Goal: Task Accomplishment & Management: Manage account settings

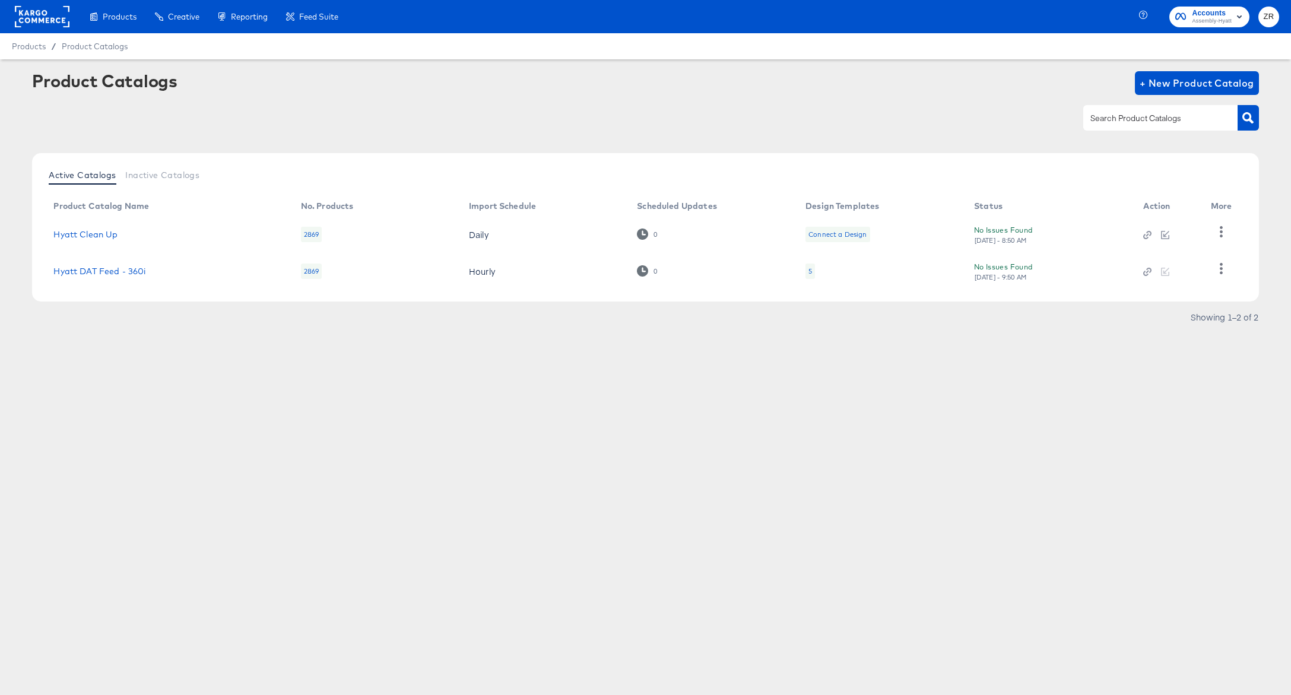
click at [1205, 23] on span "Assembly-Hyatt" at bounding box center [1212, 21] width 40 height 9
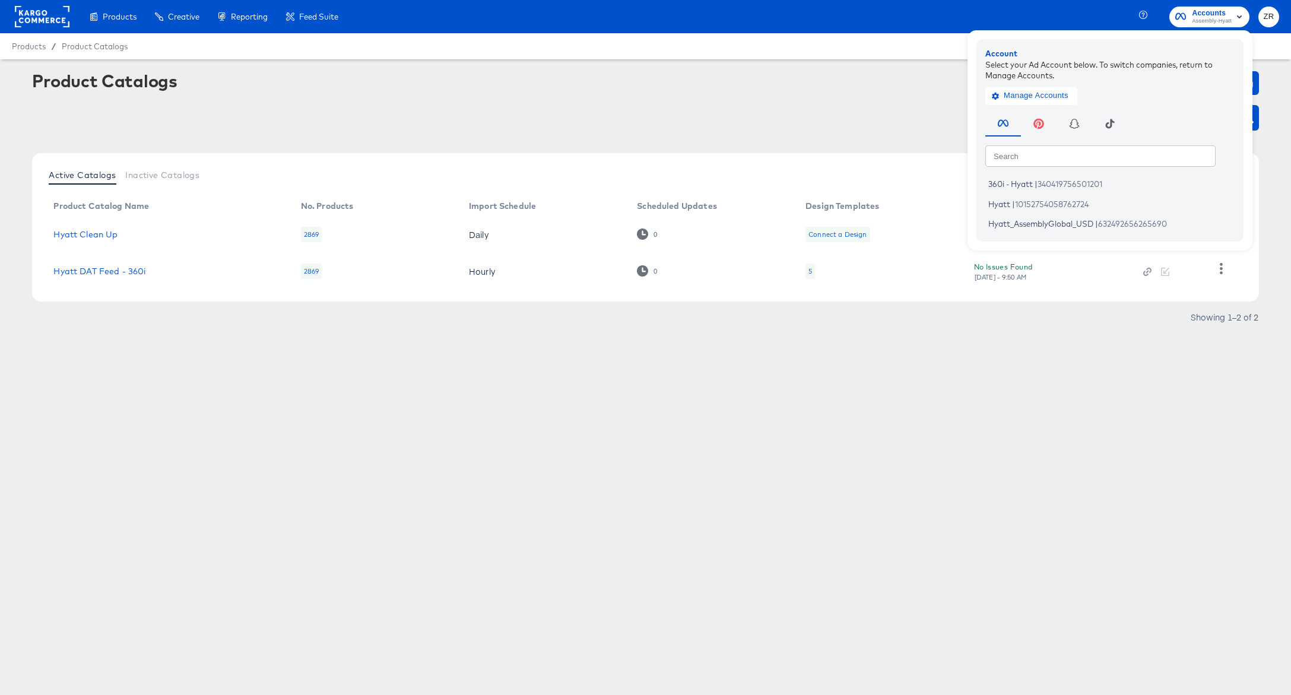
click at [556, 102] on div "Product Catalogs + New Product Catalog" at bounding box center [645, 107] width 1227 height 72
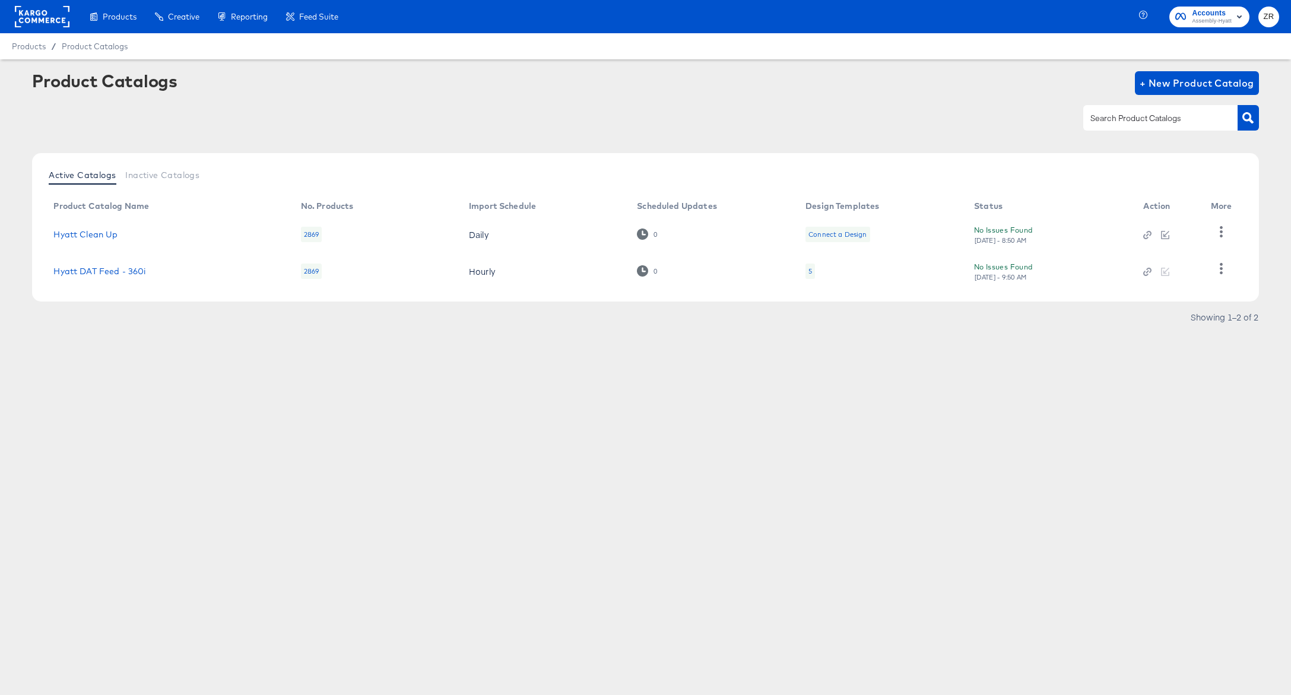
click at [43, 16] on rect at bounding box center [42, 16] width 55 height 21
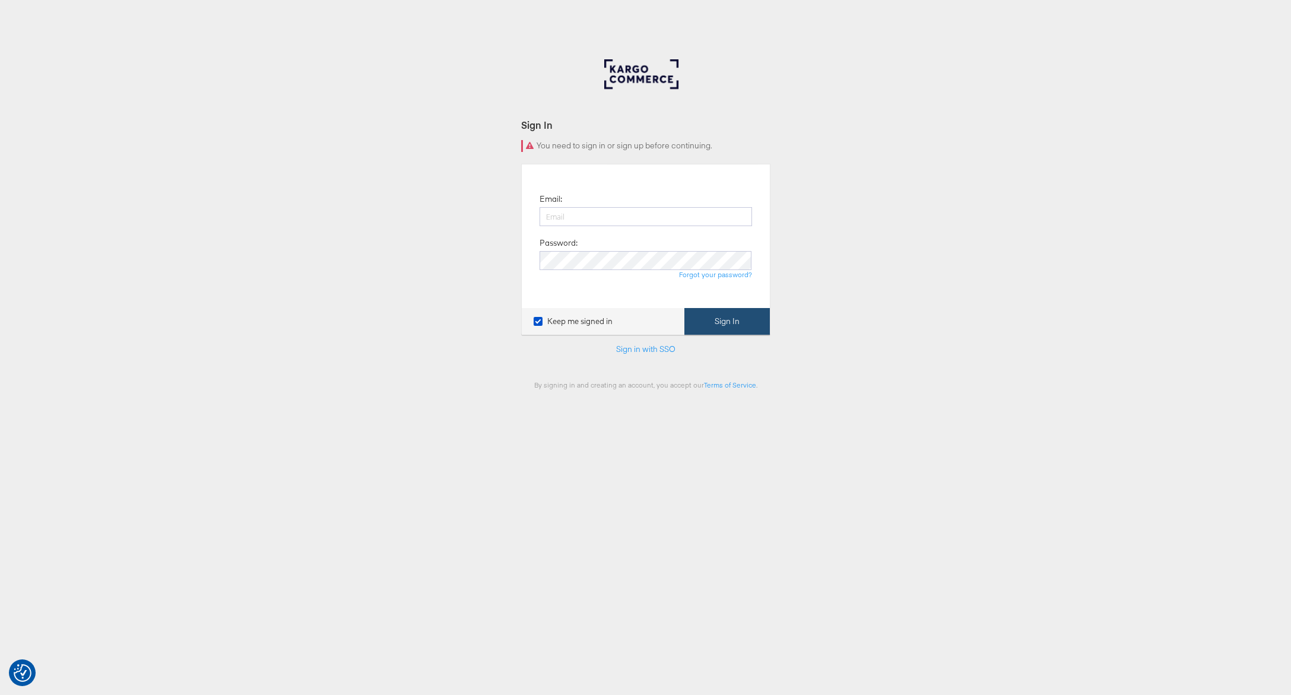
type input "zane.ruttenberg@kargo.com"
click at [737, 325] on button "Sign In" at bounding box center [727, 321] width 85 height 27
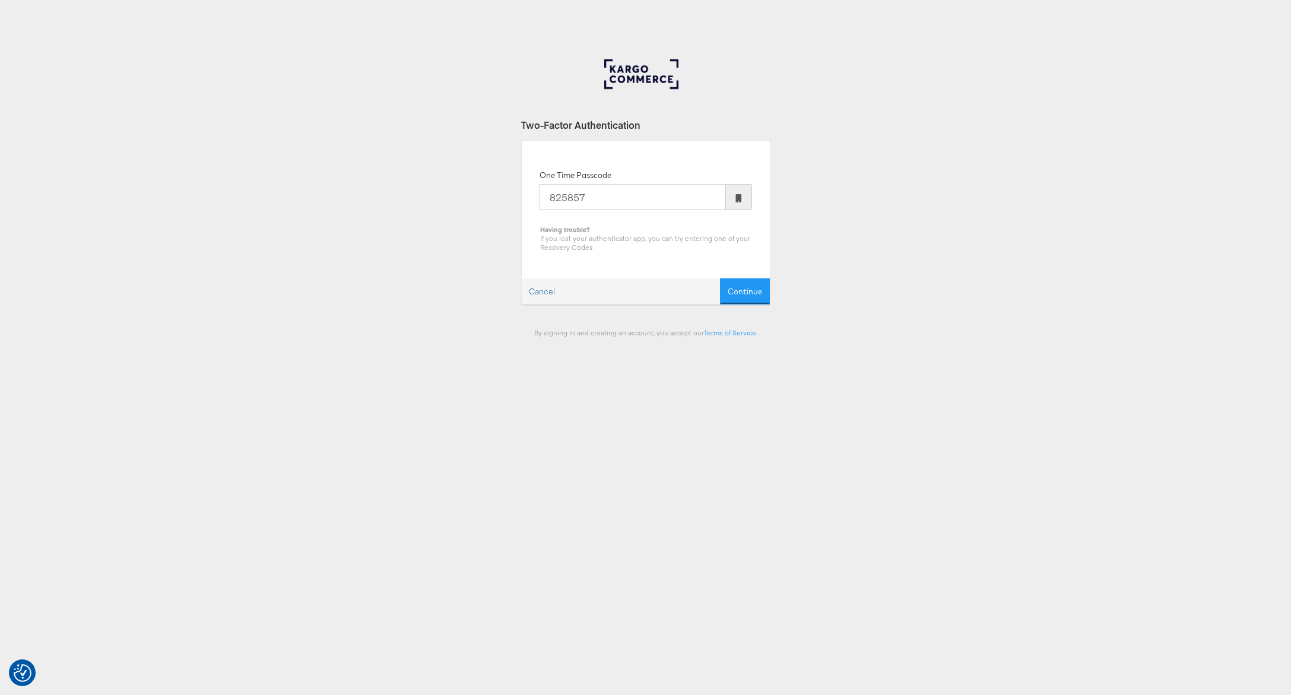
type input "825857"
click at [720, 278] on button "Continue" at bounding box center [745, 291] width 50 height 27
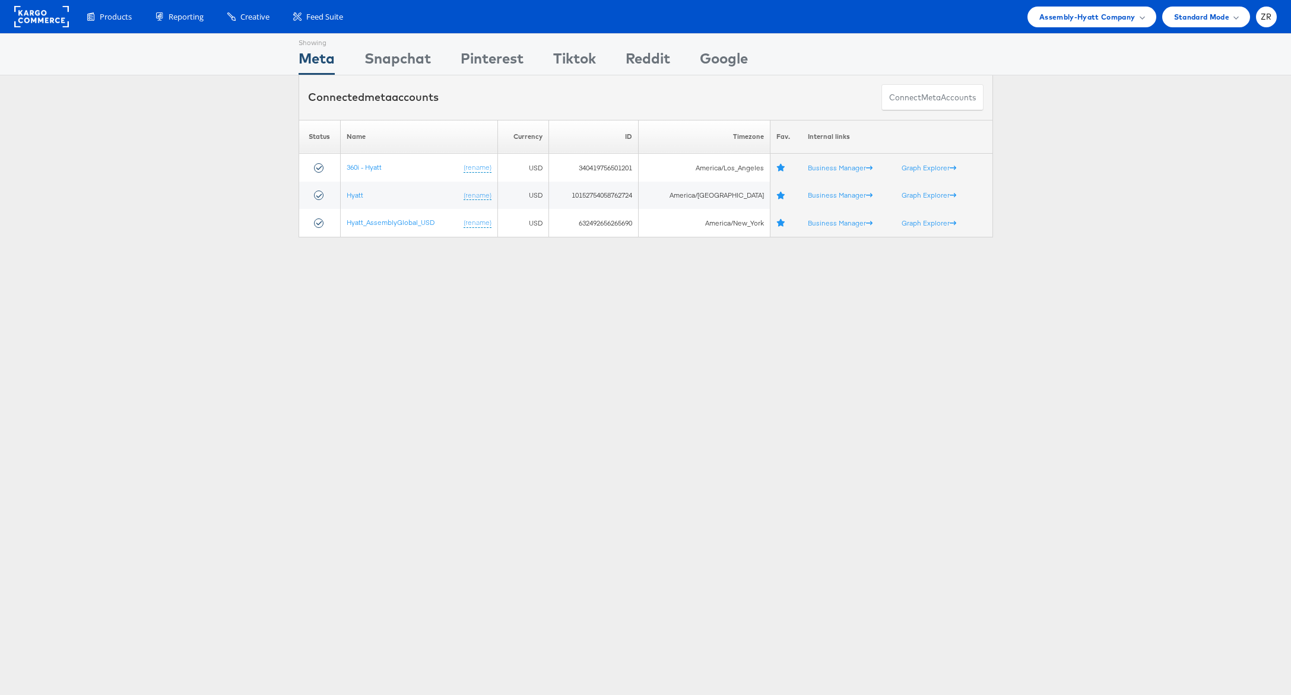
click at [1123, 27] on div "Products Product Catalogs Enhance Your Product Catalog, Map Them to Publishers,…" at bounding box center [645, 16] width 1291 height 33
click at [1117, 20] on span "Assembly-Hyatt Company" at bounding box center [1088, 17] width 96 height 12
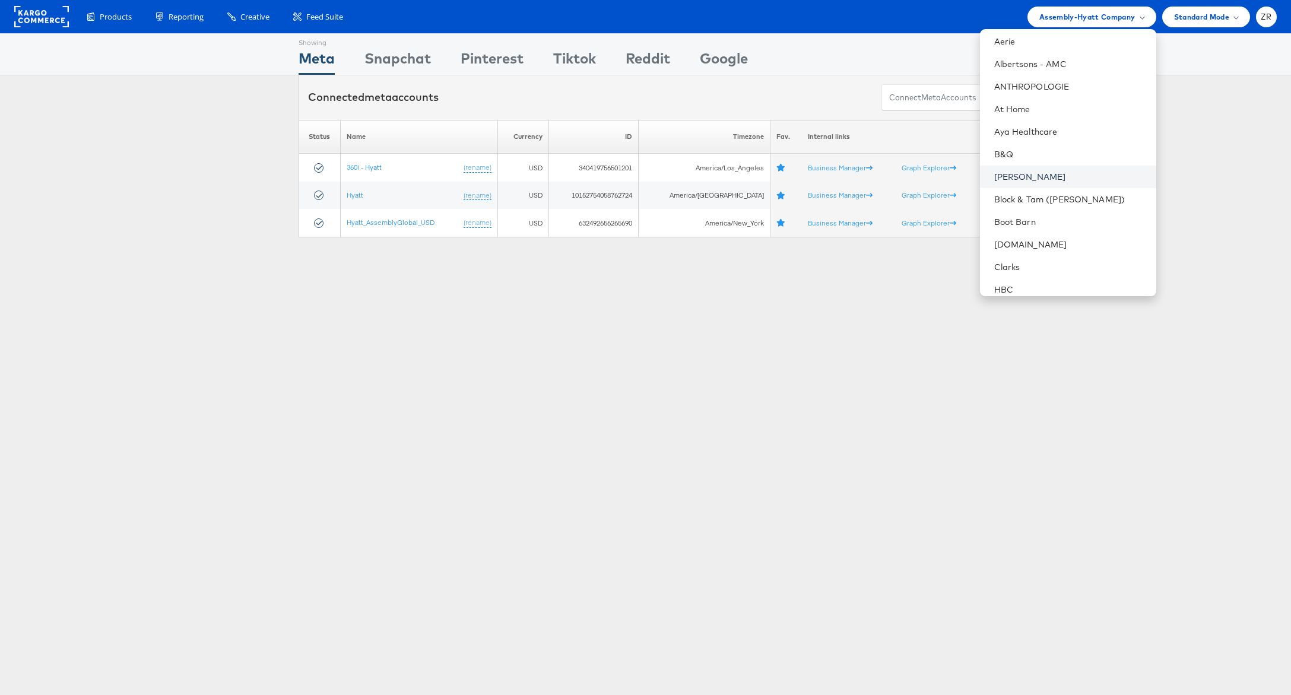
scroll to position [77, 0]
click at [1054, 193] on link "Block & Tam (Veronica Beard)" at bounding box center [1070, 193] width 153 height 12
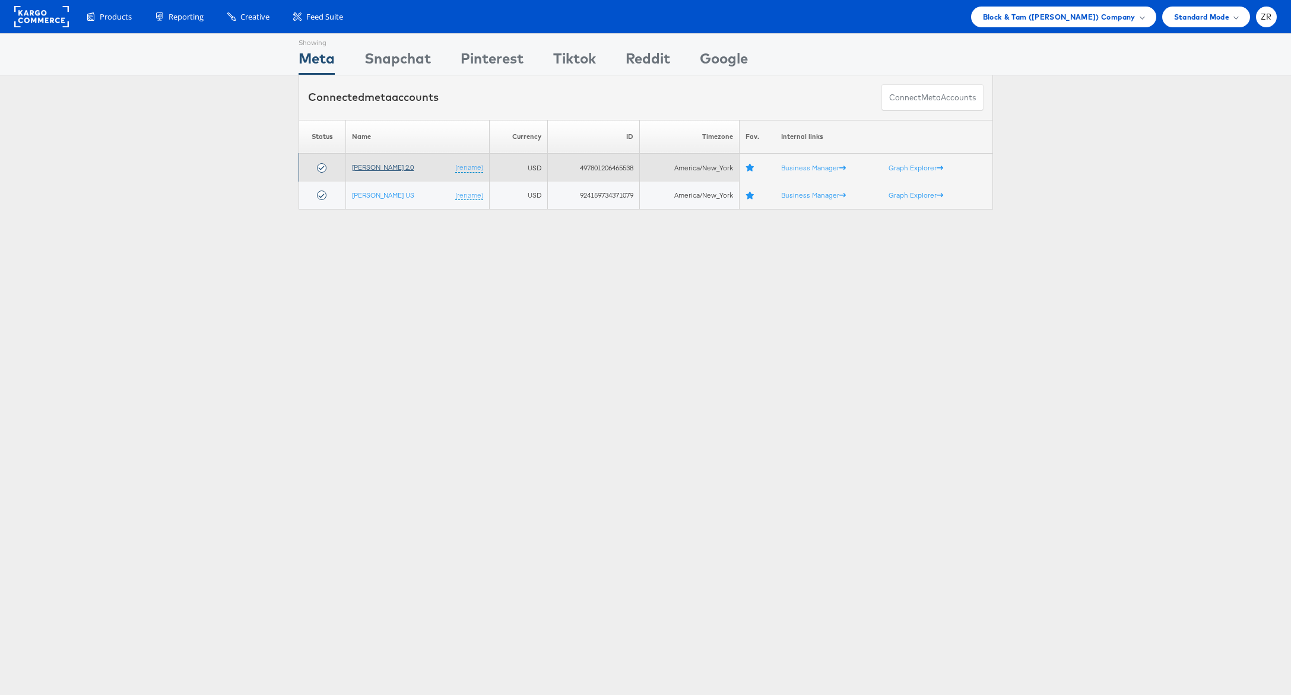
click at [385, 167] on link "Veronica Beard 2.0" at bounding box center [383, 167] width 62 height 9
click at [395, 172] on link "Veronica Beard 2.0" at bounding box center [383, 167] width 62 height 9
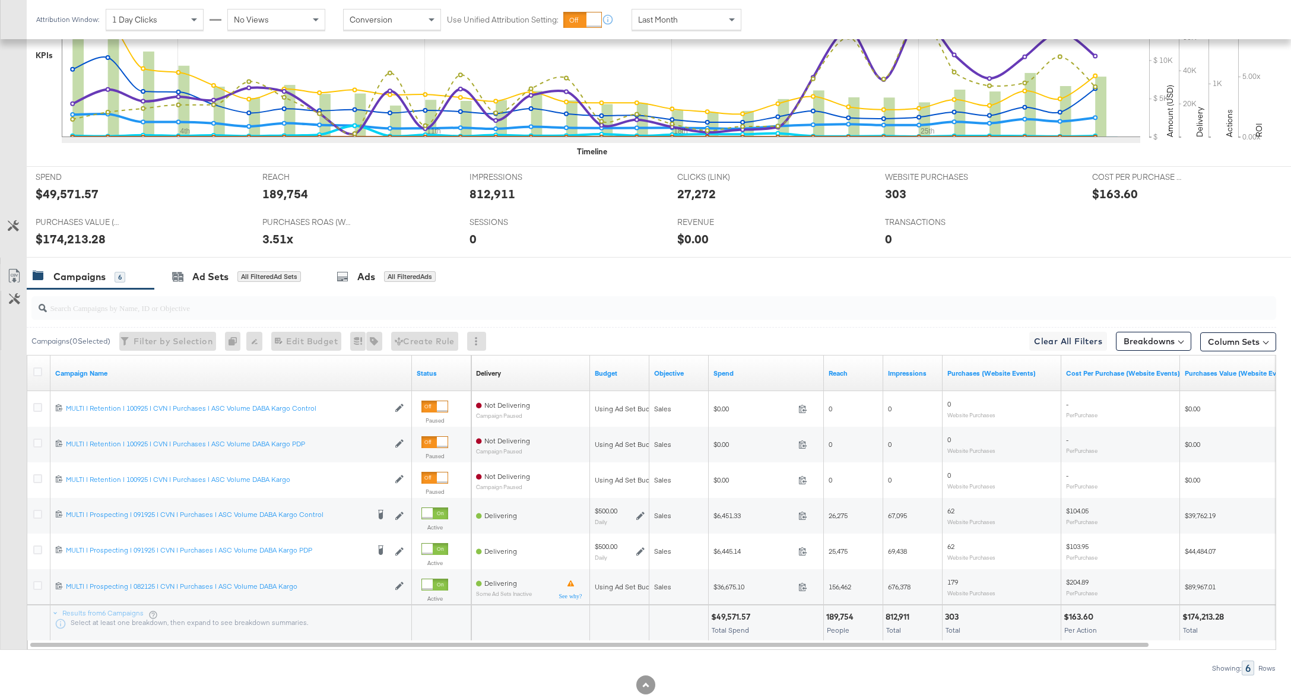
scroll to position [412, 0]
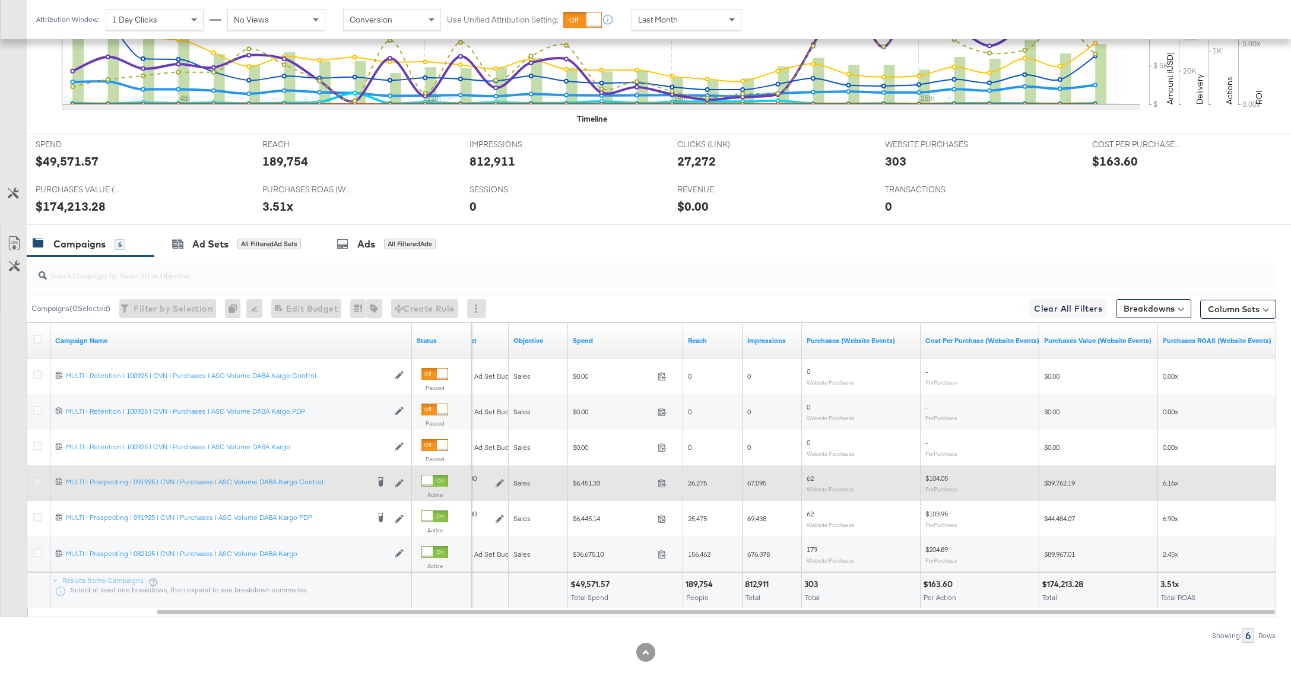
click at [39, 484] on icon at bounding box center [37, 481] width 9 height 9
click at [0, 0] on input "checkbox" at bounding box center [0, 0] width 0 height 0
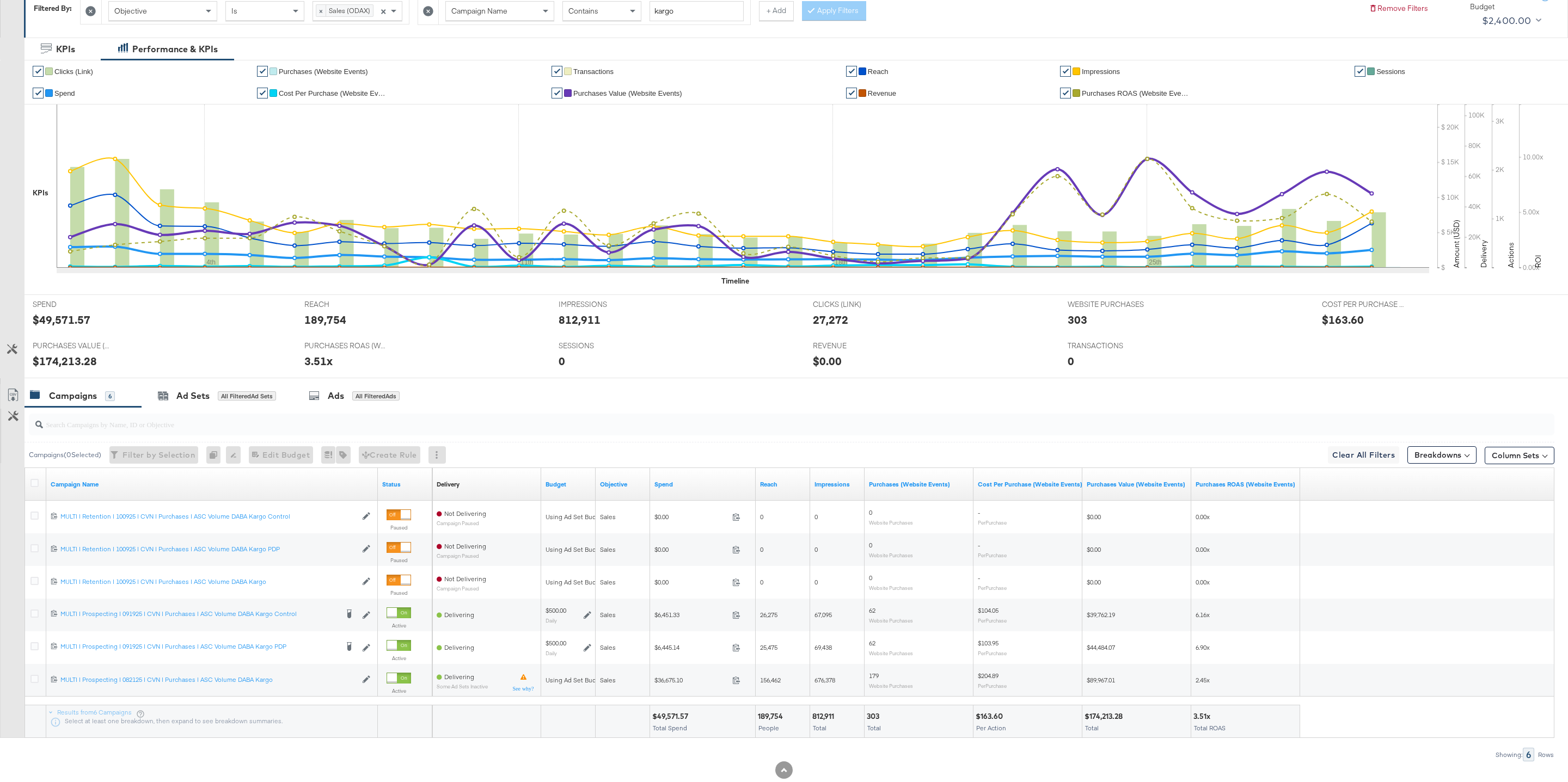
scroll to position [234, 0]
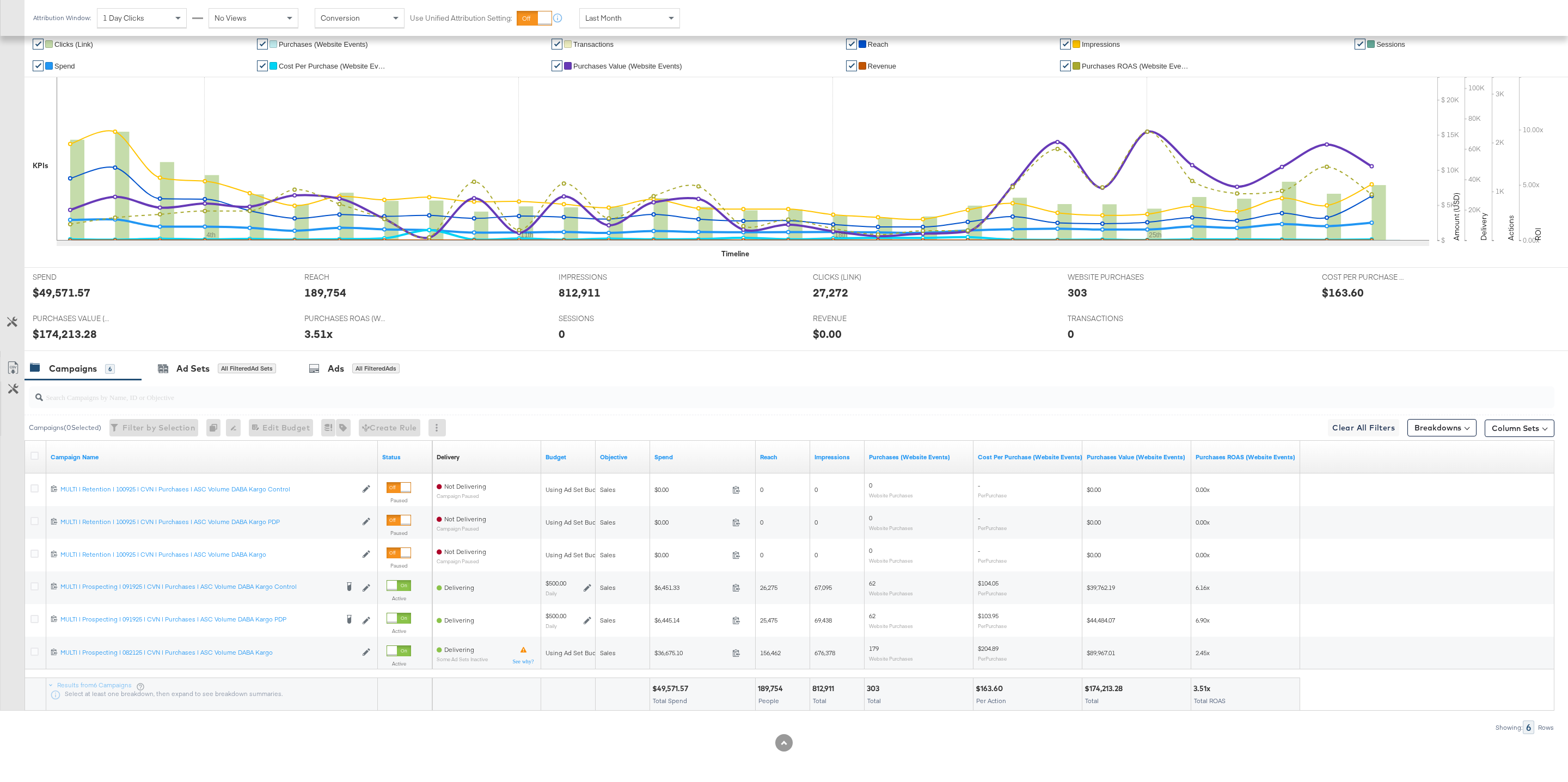
click at [1, 193] on div "Customize KPIs ✔ Clicks (Link) ✔ Purchases (Website Events) ✔ Transactions ✔ Re…" at bounding box center [784, 192] width 1568 height 318
click at [14, 319] on icon at bounding box center [12, 322] width 10 height 10
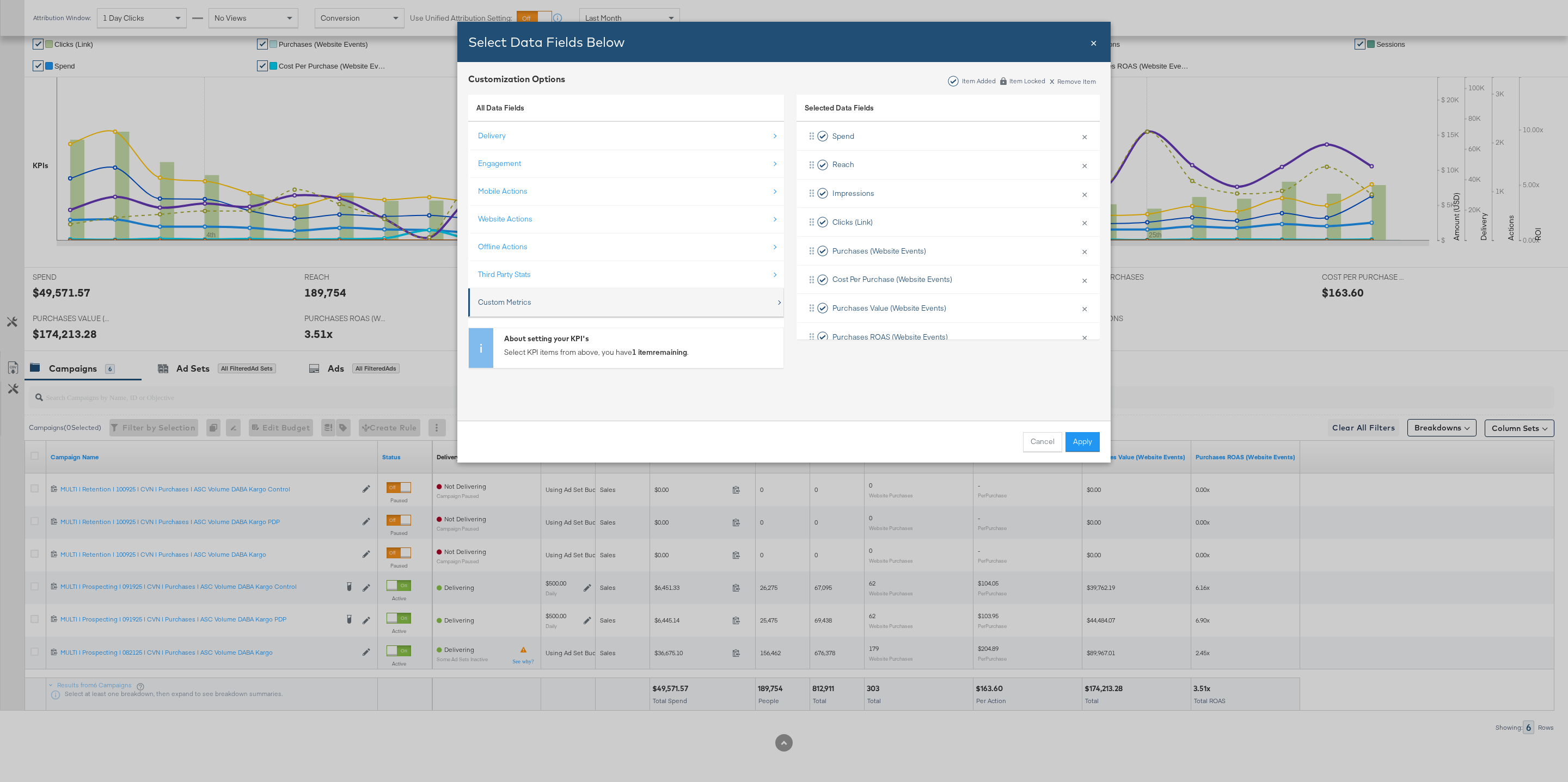
click at [611, 312] on div "Custom Metrics" at bounding box center [626, 303] width 298 height 22
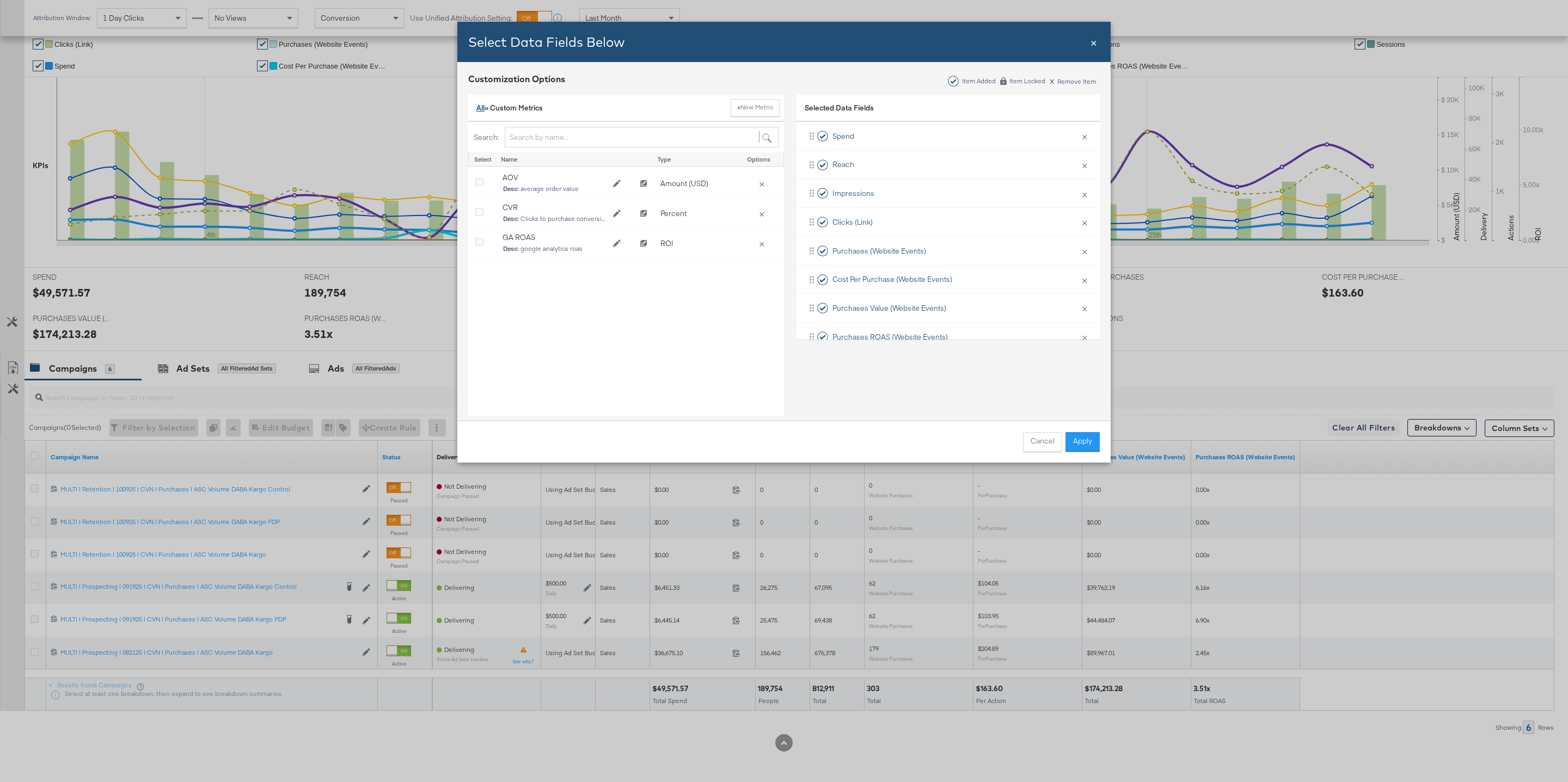
click at [480, 110] on link "All" at bounding box center [480, 107] width 8 height 10
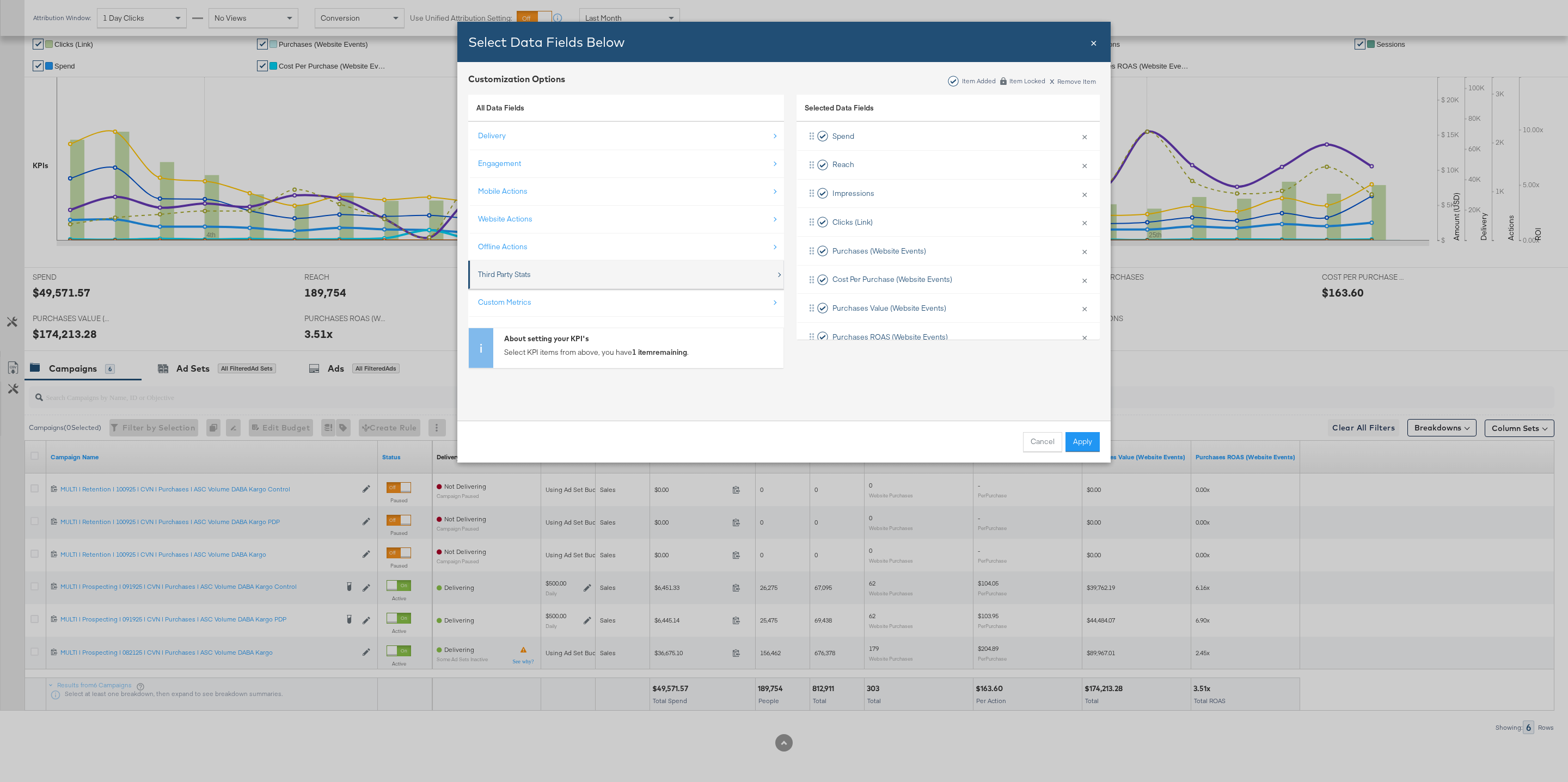
click at [558, 281] on div "Third Party Stats" at bounding box center [626, 274] width 298 height 22
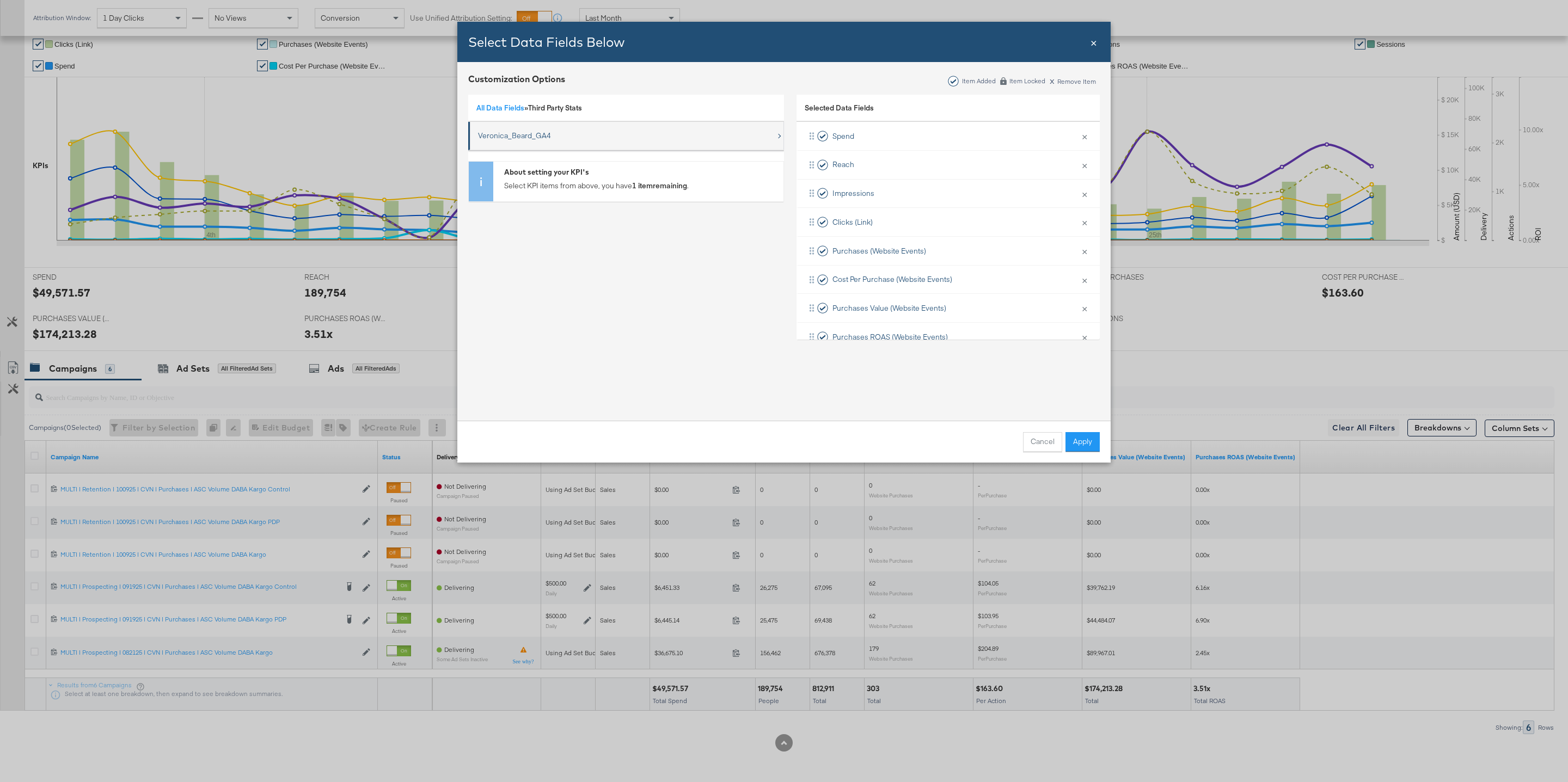
click at [727, 135] on div "Veronica_Beard_GA4" at bounding box center [626, 136] width 298 height 22
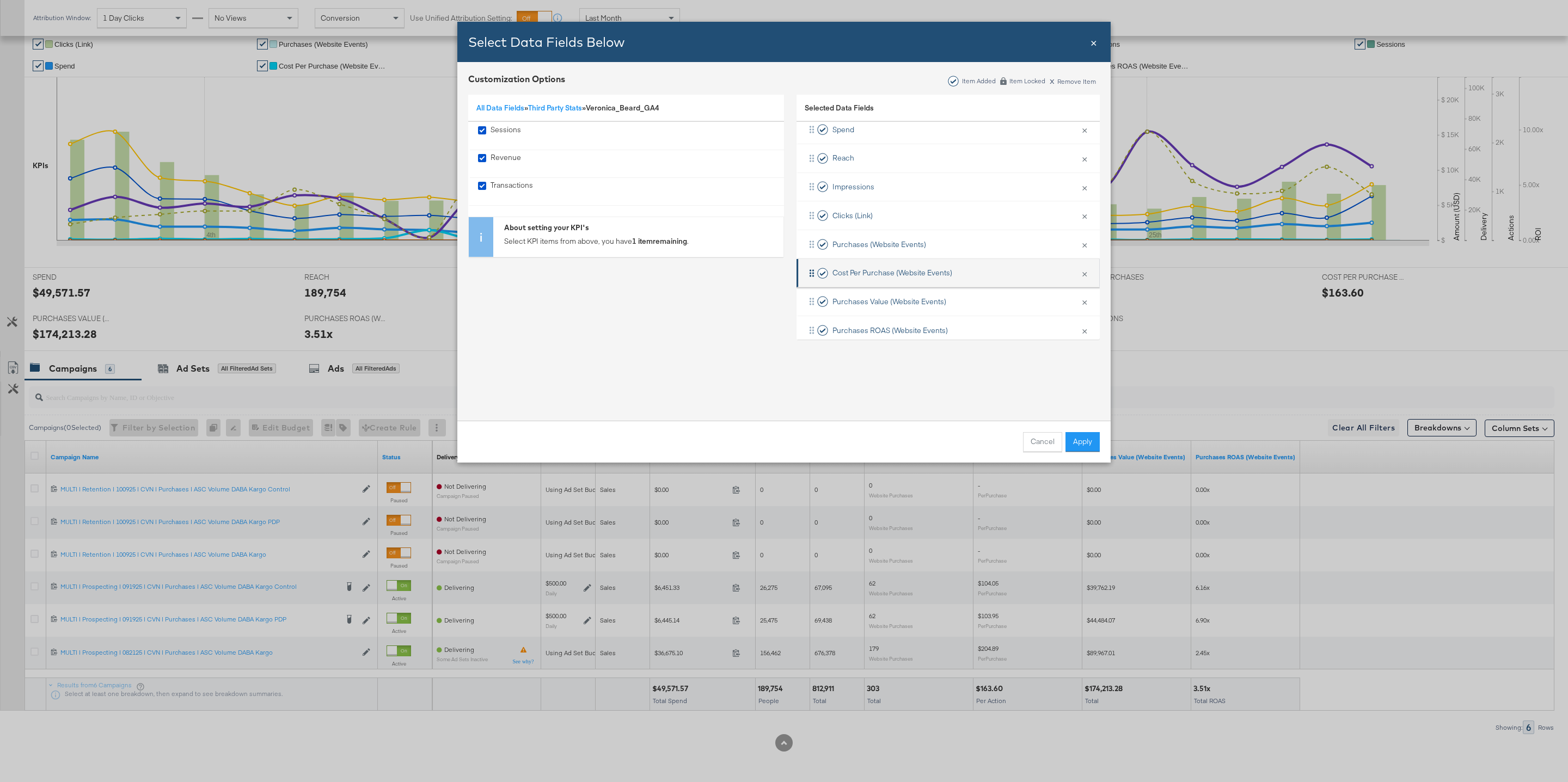
scroll to position [0, 0]
click at [1085, 442] on button "Apply" at bounding box center [1082, 441] width 34 height 19
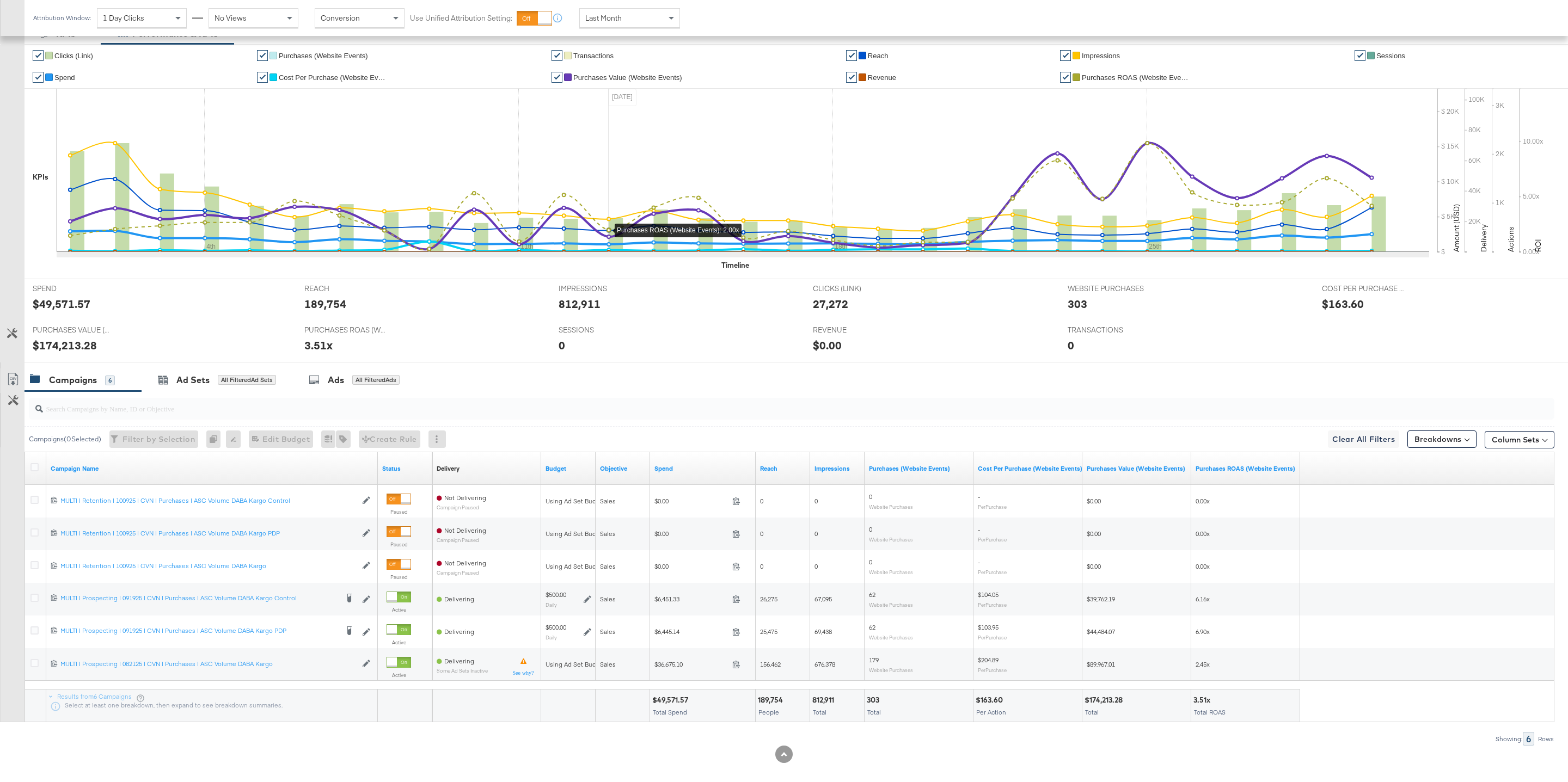
scroll to position [234, 0]
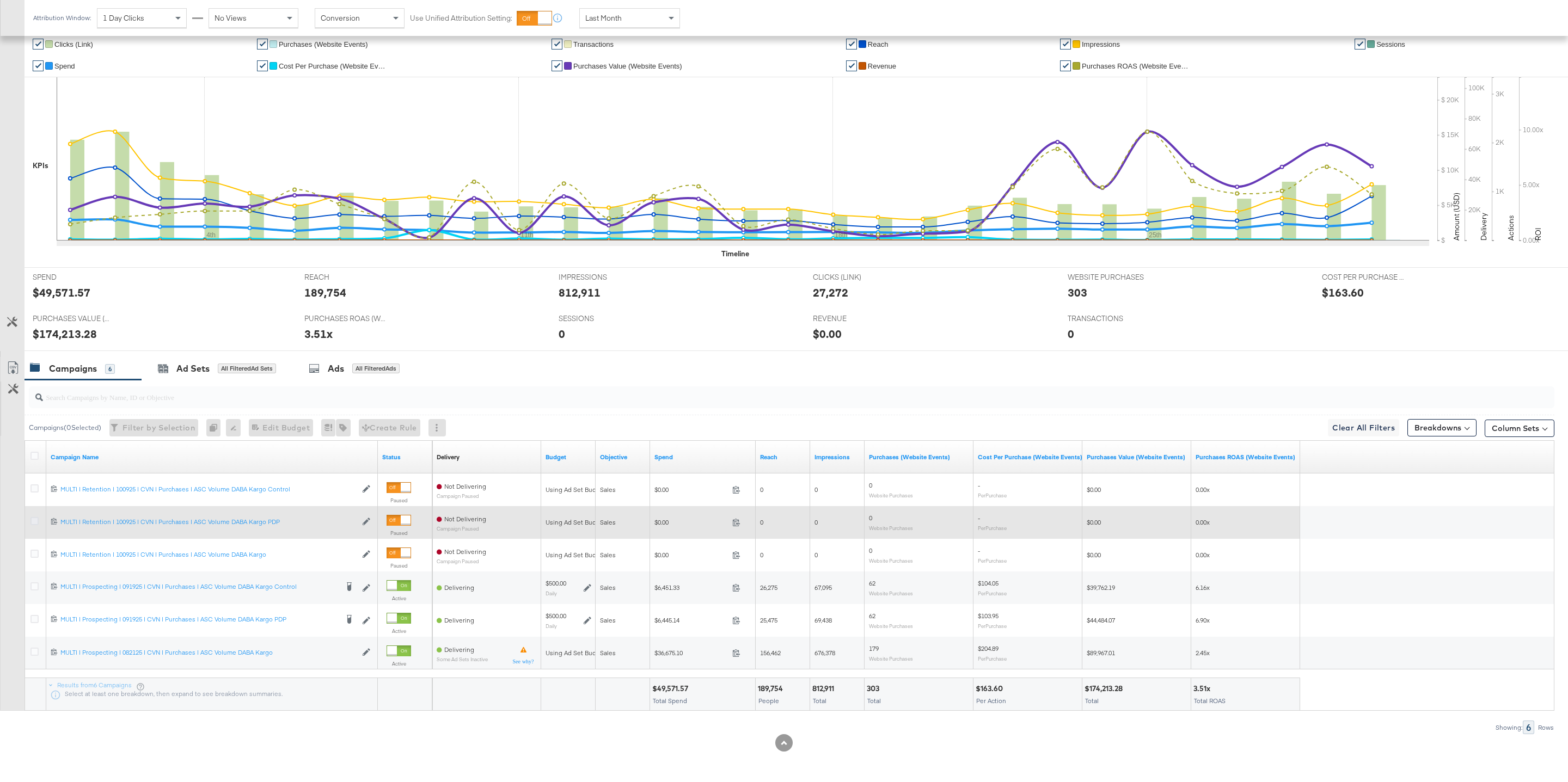
click at [38, 519] on icon at bounding box center [34, 521] width 8 height 8
click at [0, 0] on input "checkbox" at bounding box center [0, 0] width 0 height 0
click at [367, 521] on icon at bounding box center [366, 522] width 7 height 7
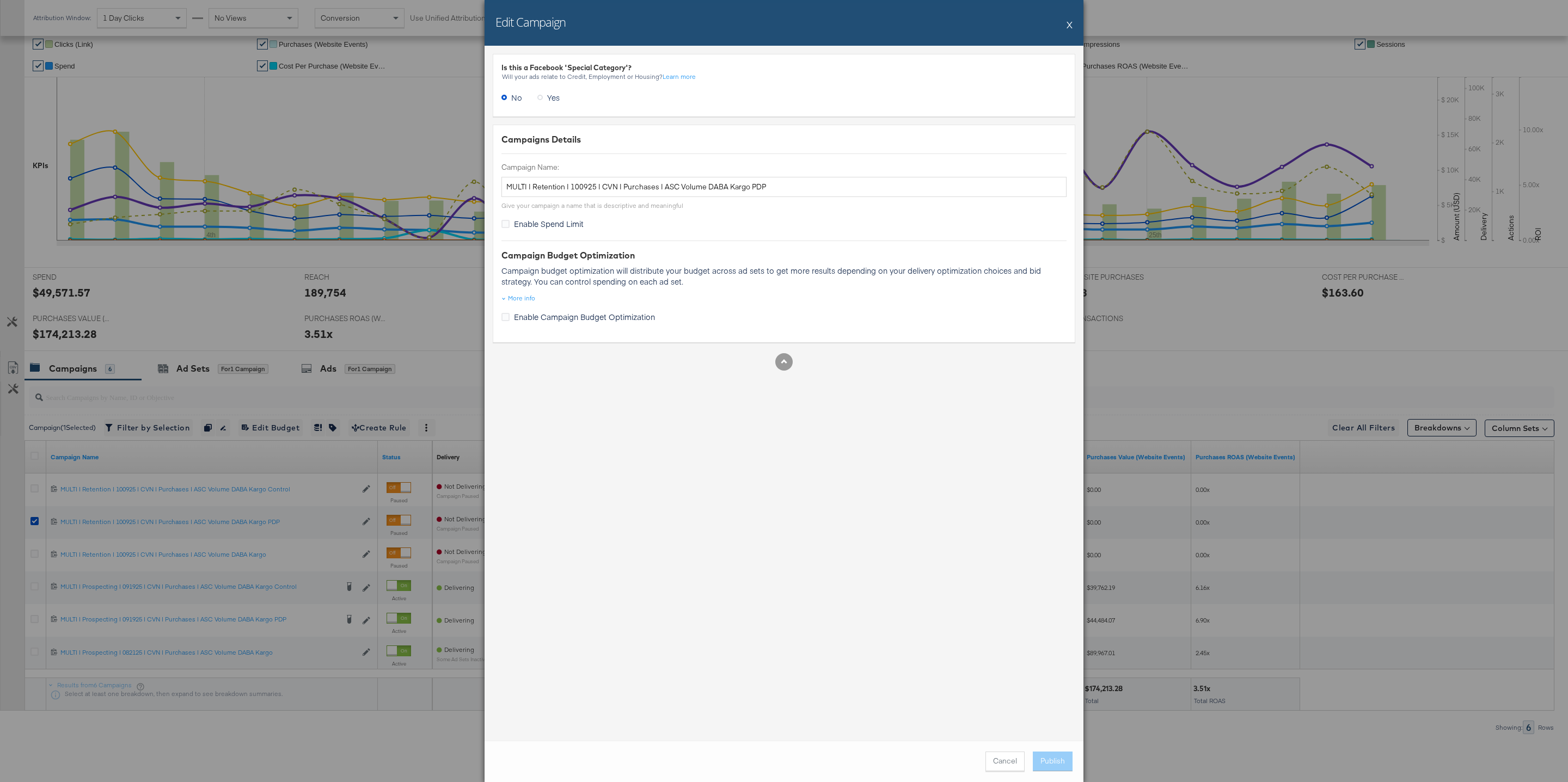
click at [1073, 22] on div "Edit Campaign X" at bounding box center [783, 23] width 599 height 46
click at [1067, 24] on button "X" at bounding box center [1069, 25] width 6 height 22
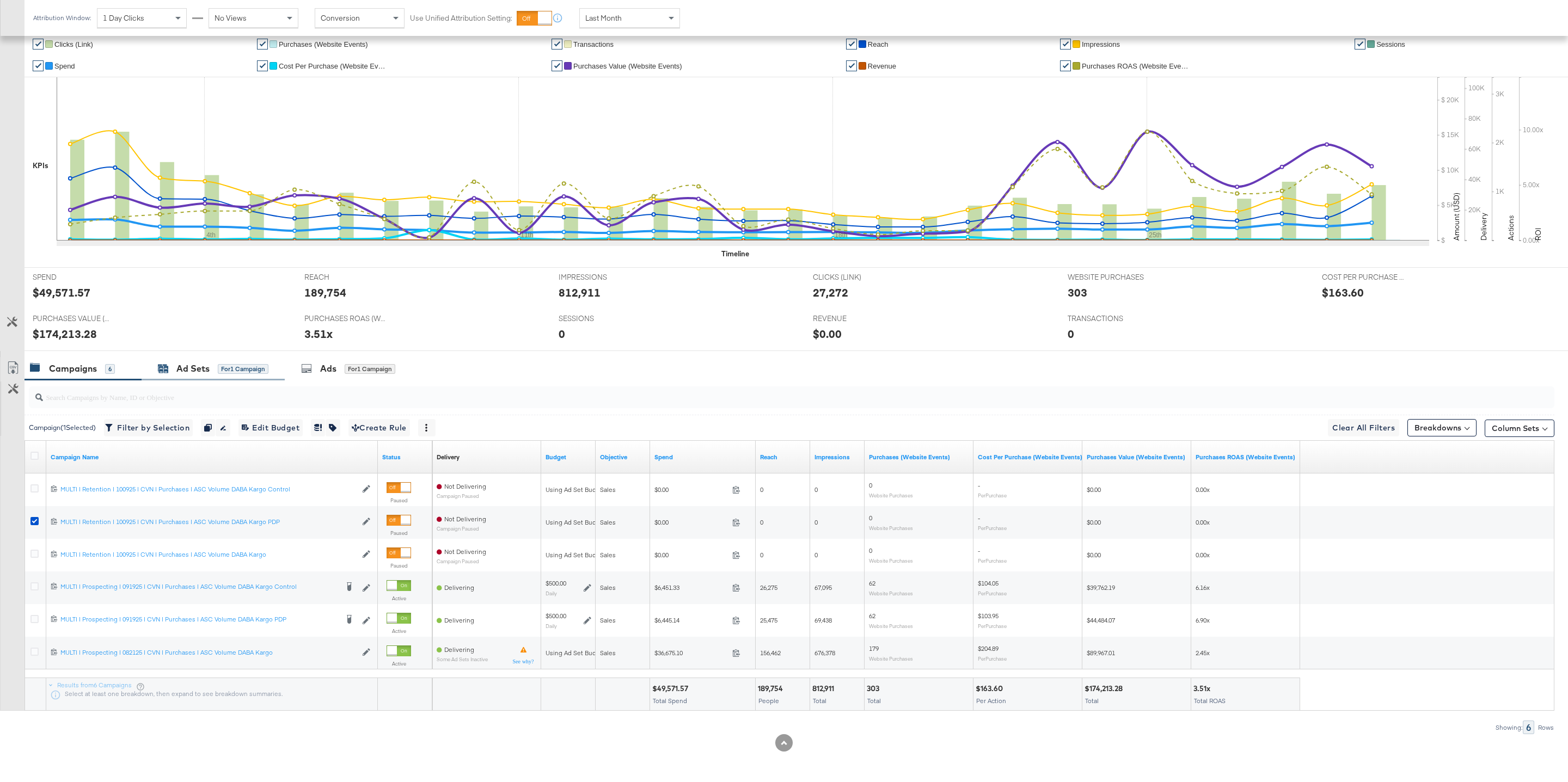
click at [187, 372] on div "Ad Sets" at bounding box center [193, 369] width 33 height 13
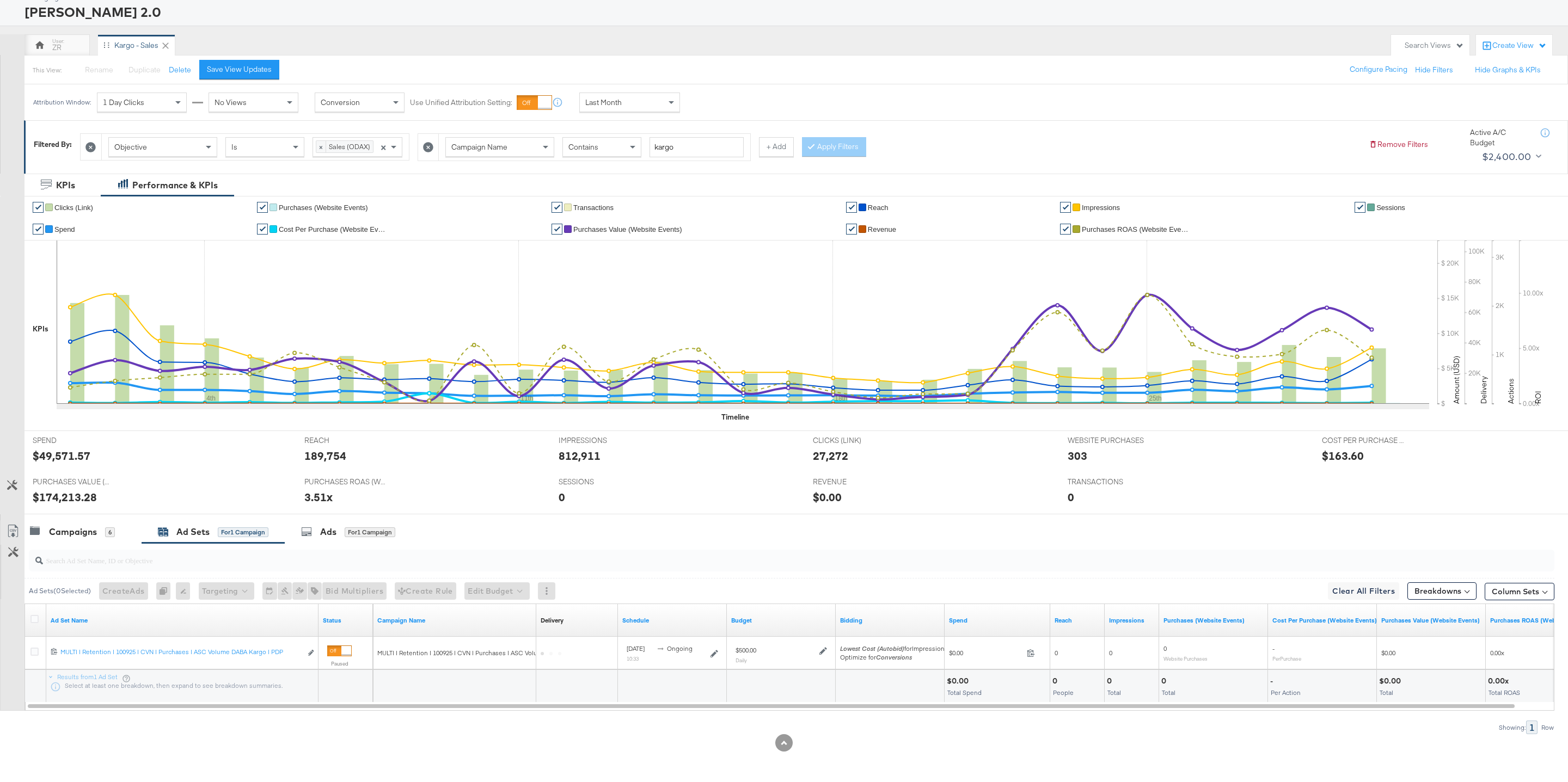
scroll to position [58, 0]
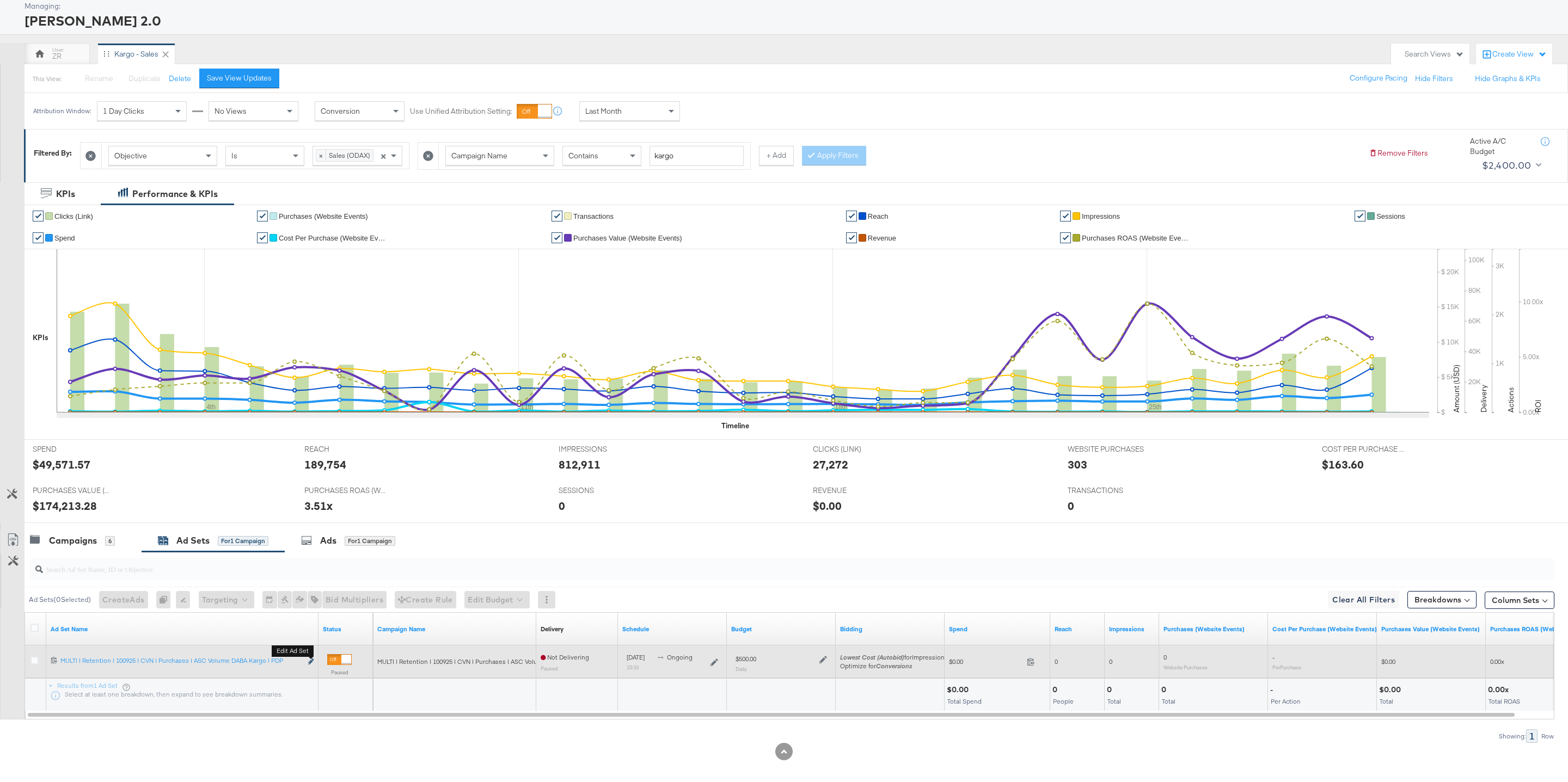
click at [312, 637] on icon "link" at bounding box center [311, 661] width 6 height 6
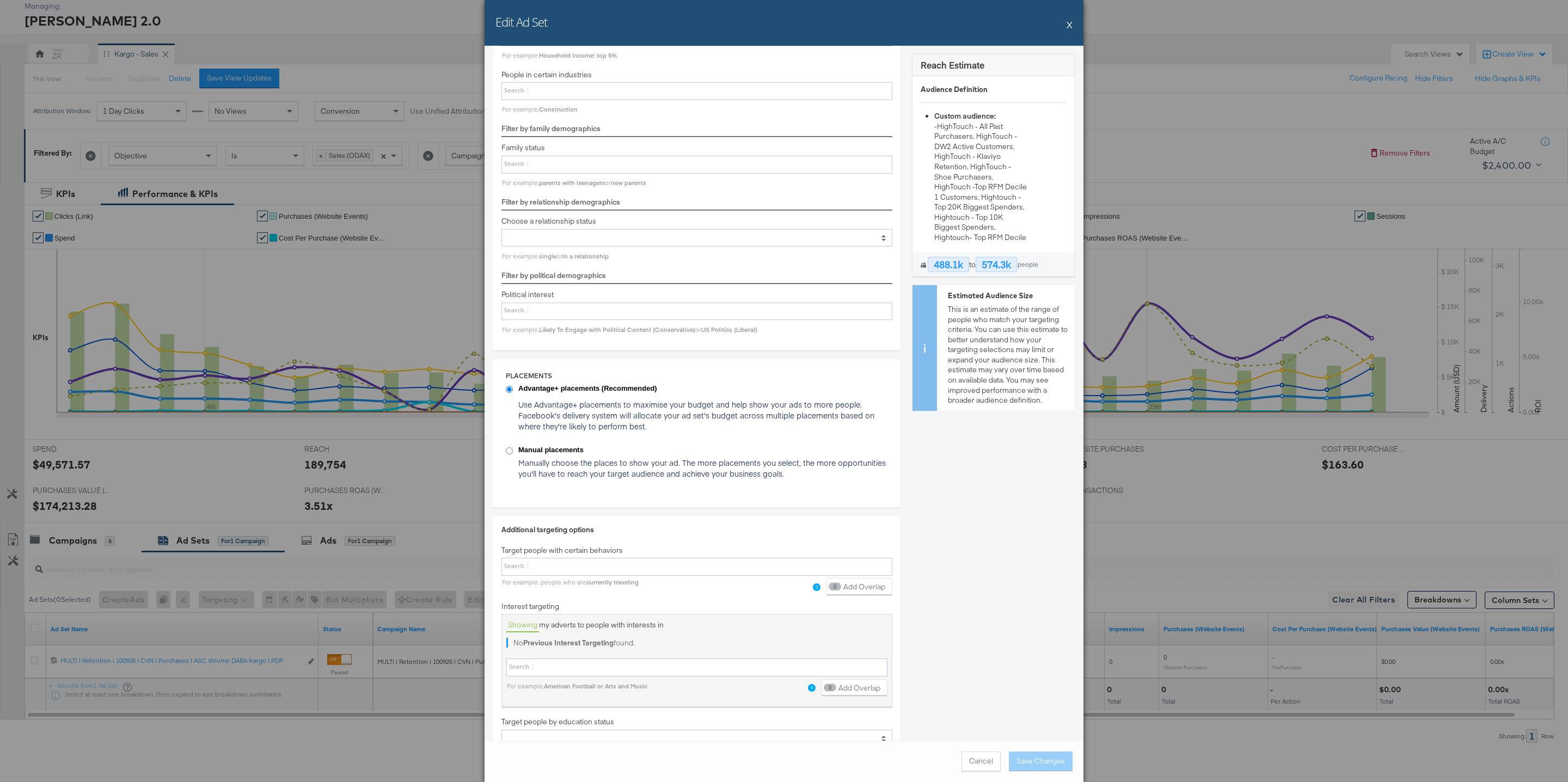
scroll to position [1283, 0]
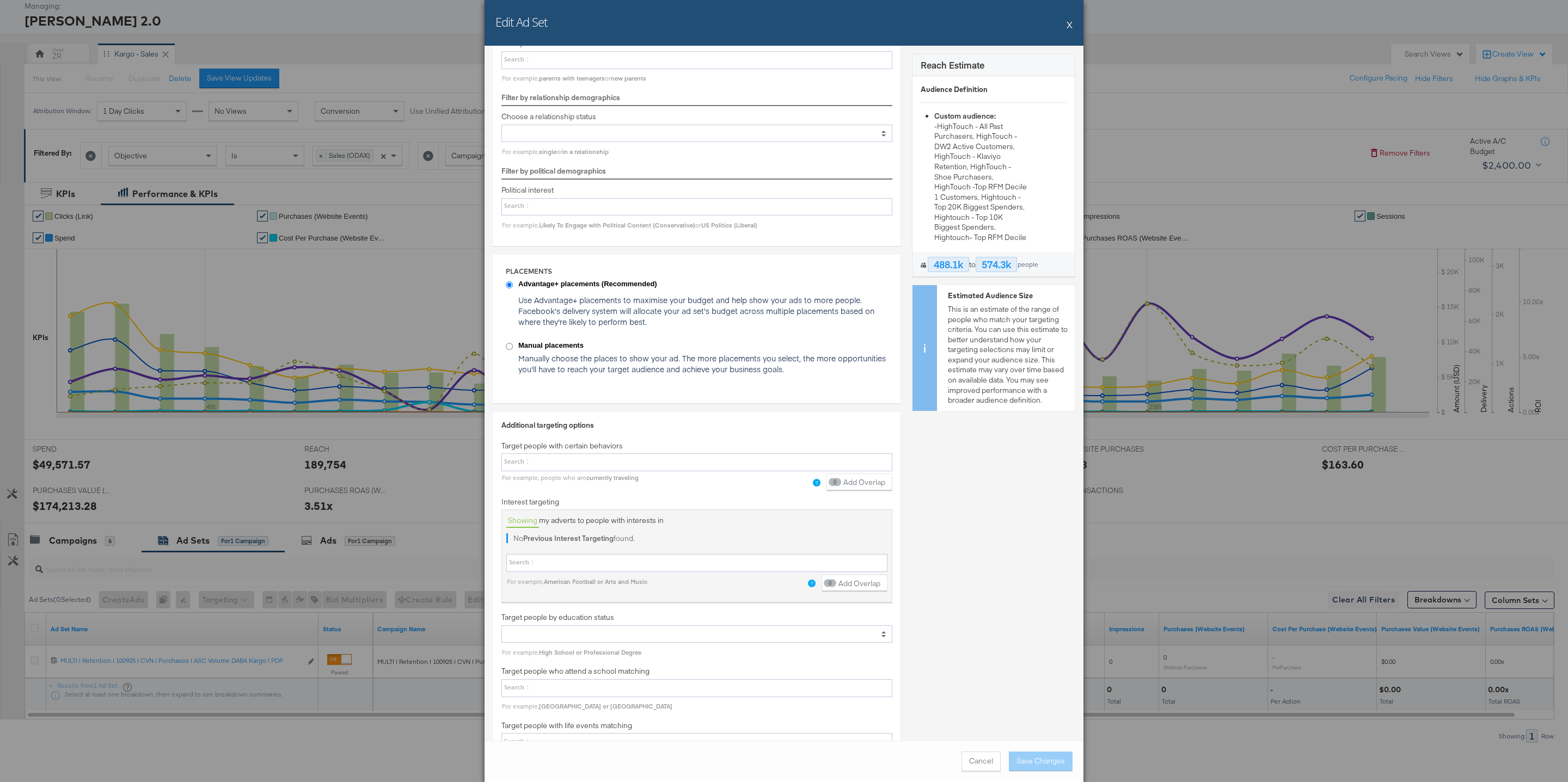
click at [1070, 21] on button "X" at bounding box center [1069, 25] width 6 height 22
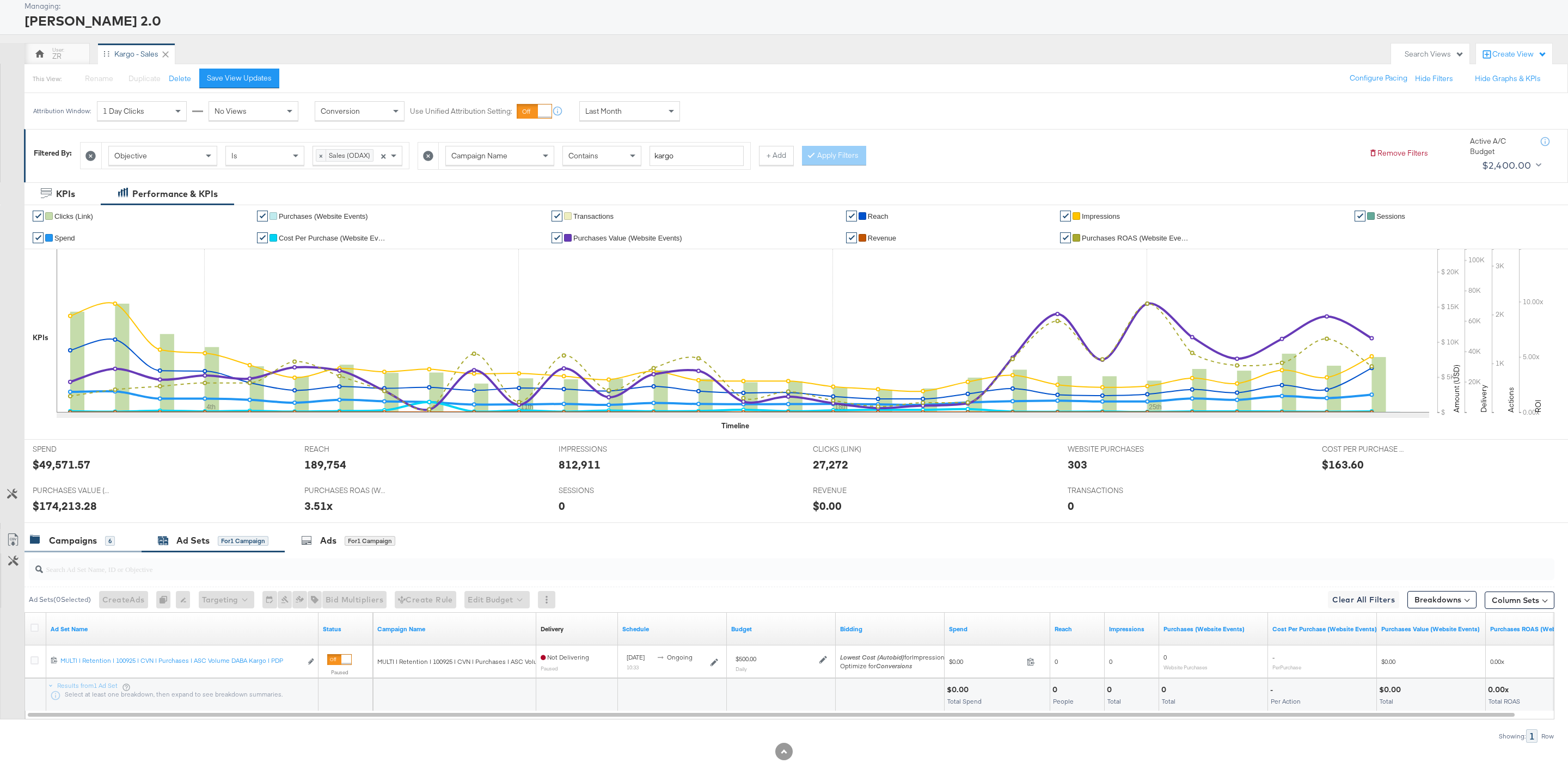
click at [72, 539] on div "Campaigns" at bounding box center [72, 541] width 48 height 13
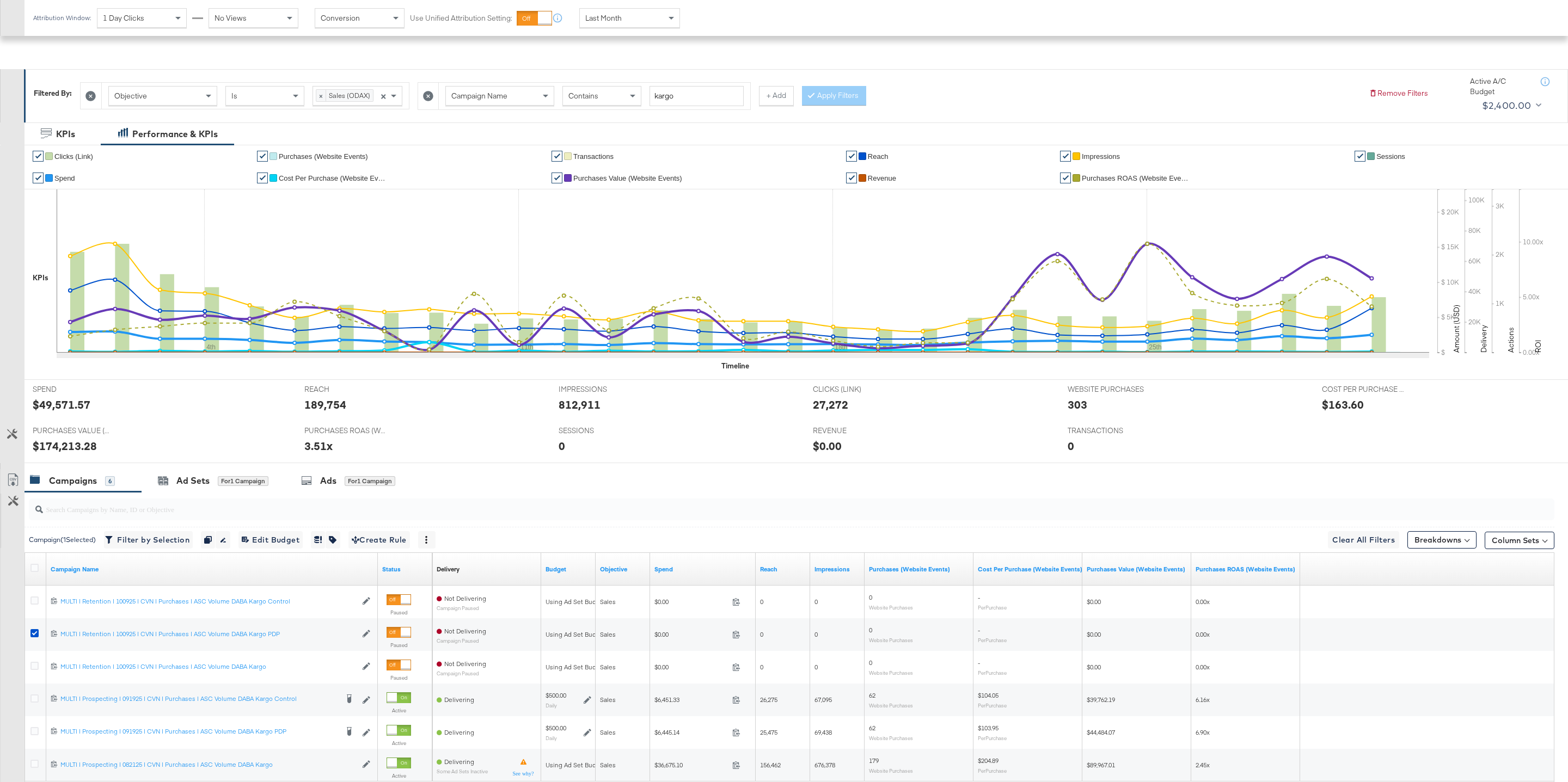
scroll to position [234, 0]
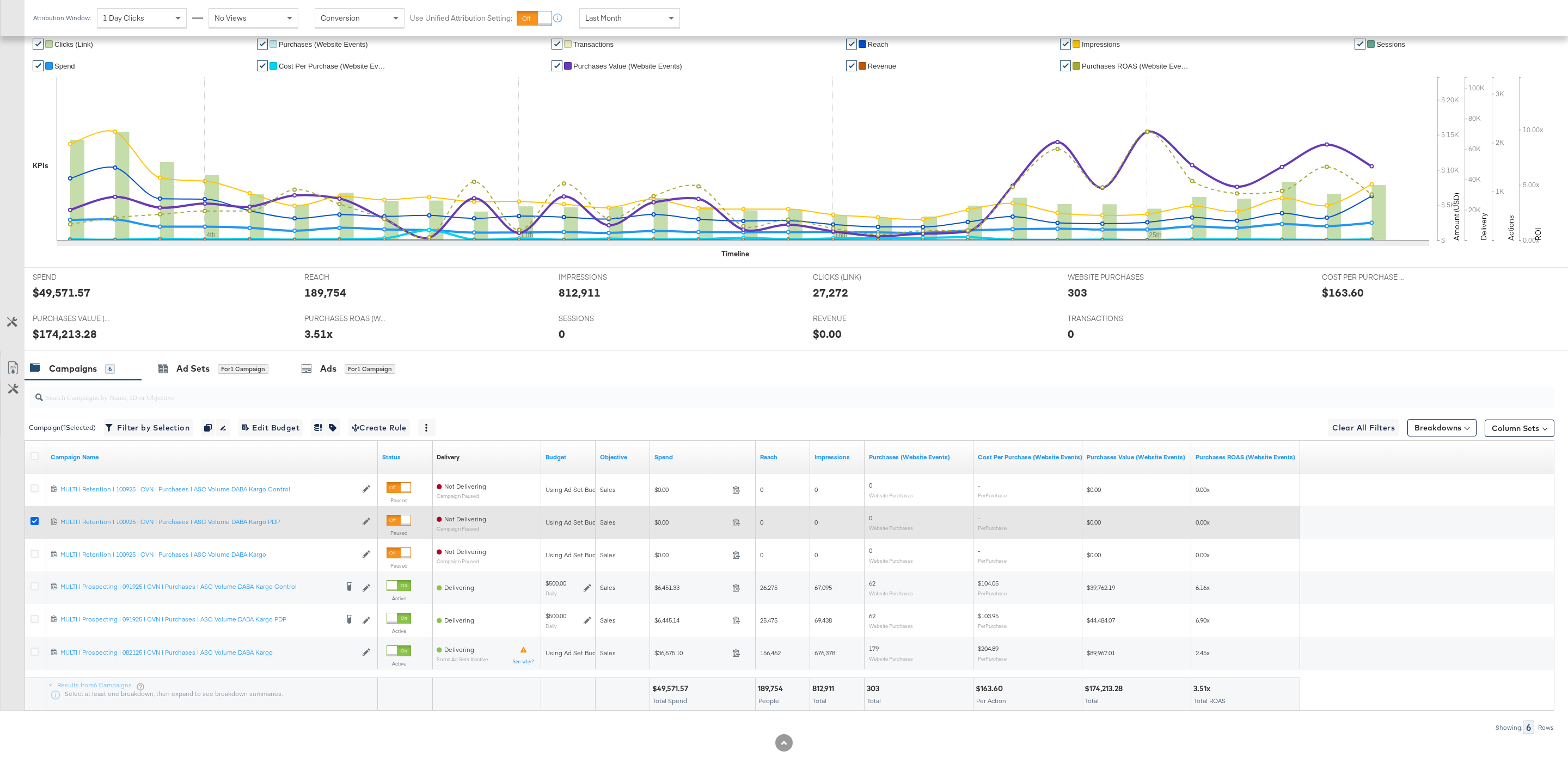
click at [34, 517] on icon at bounding box center [34, 521] width 8 height 8
click at [0, 0] on input "checkbox" at bounding box center [0, 0] width 0 height 0
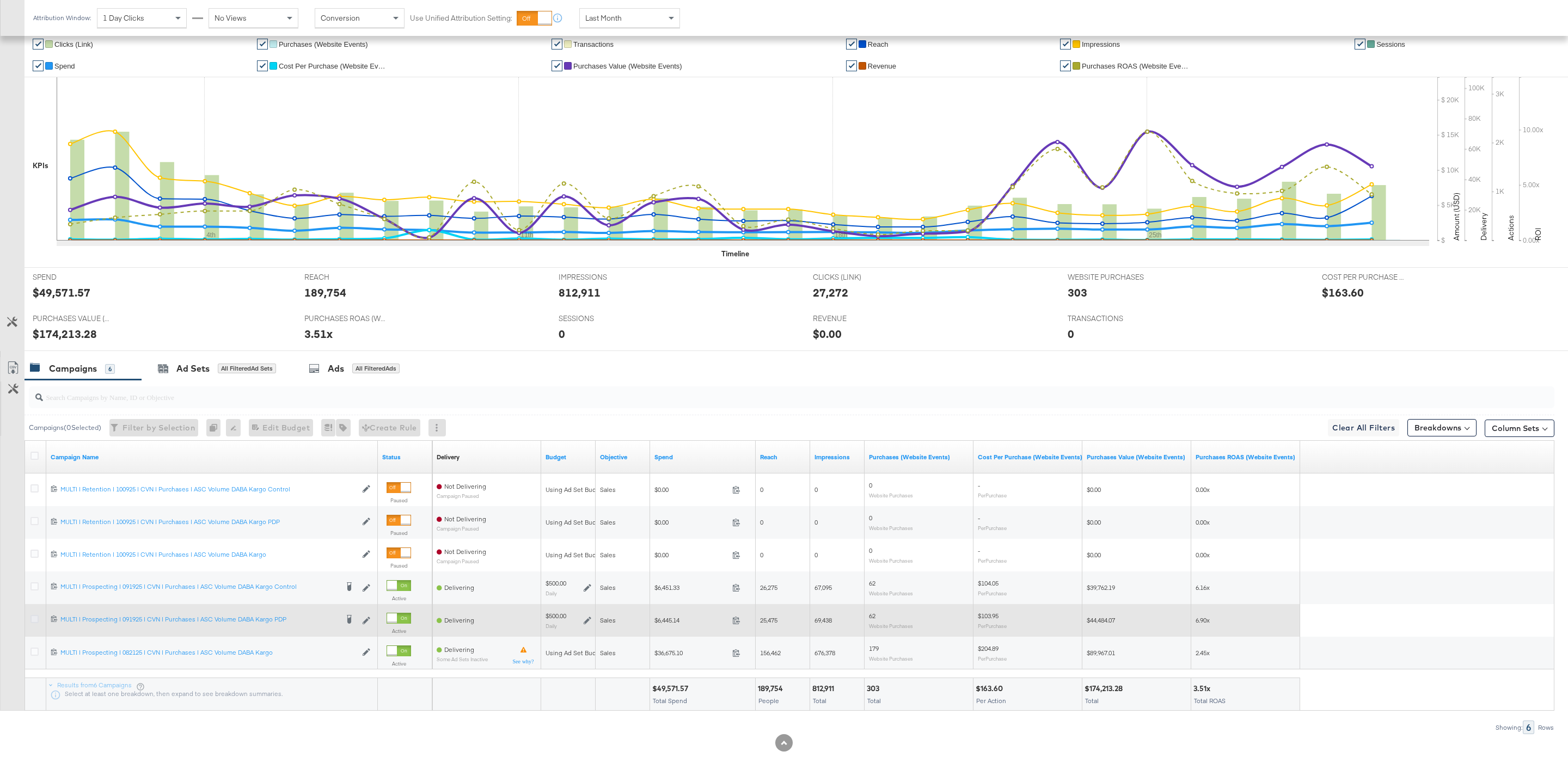
click at [35, 619] on icon at bounding box center [34, 619] width 8 height 8
click at [0, 0] on input "checkbox" at bounding box center [0, 0] width 0 height 0
click at [193, 621] on div "MULTI | Prospecting | 091925 | CVN | Purchases | ASC Volume DABA Kargo PDP MULT…" at bounding box center [199, 619] width 277 height 8
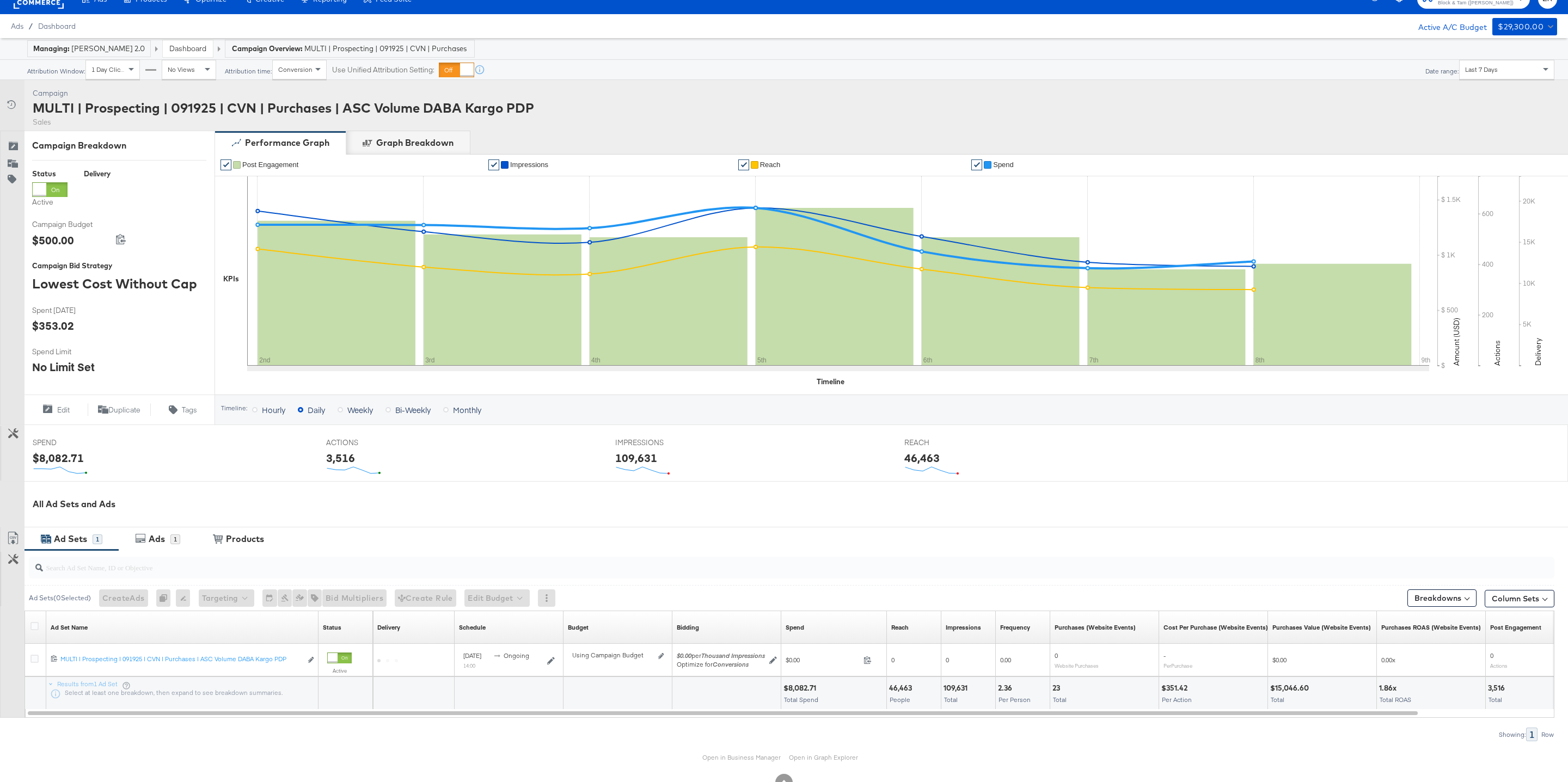
scroll to position [51, 0]
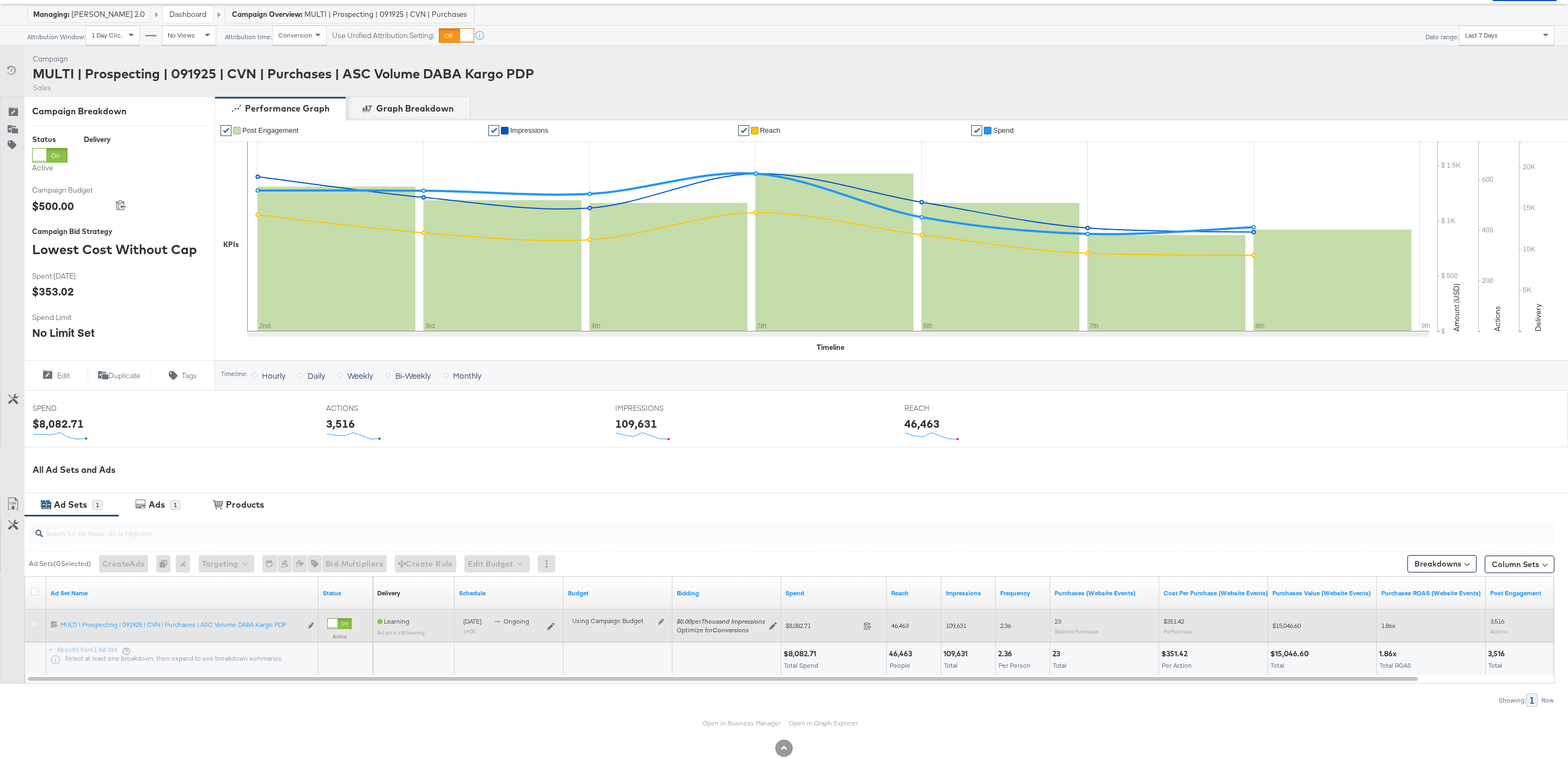
click at [34, 626] on icon at bounding box center [34, 624] width 8 height 8
click at [0, 0] on input "checkbox" at bounding box center [0, 0] width 0 height 0
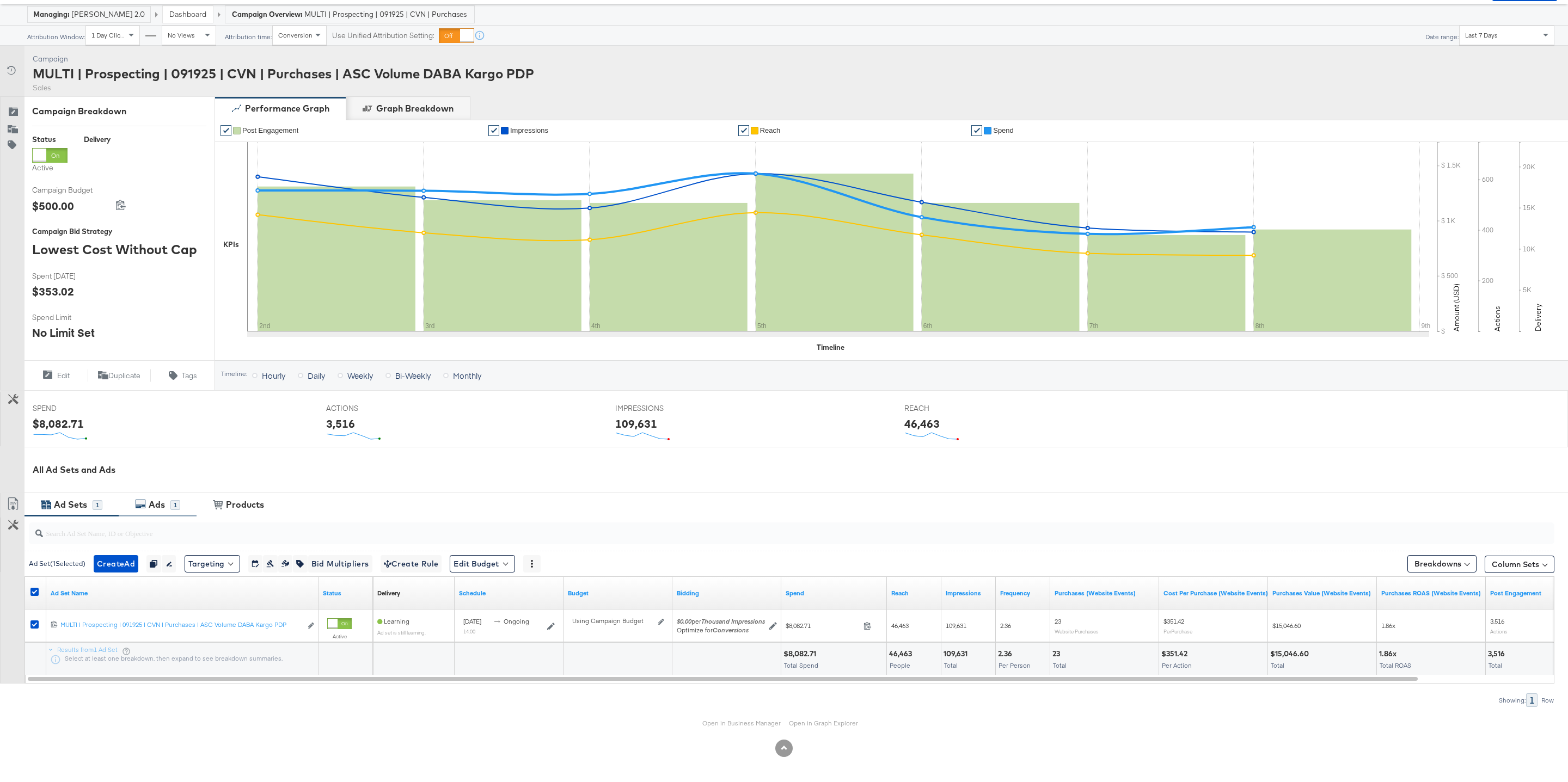
click at [144, 504] on icon at bounding box center [140, 504] width 11 height 11
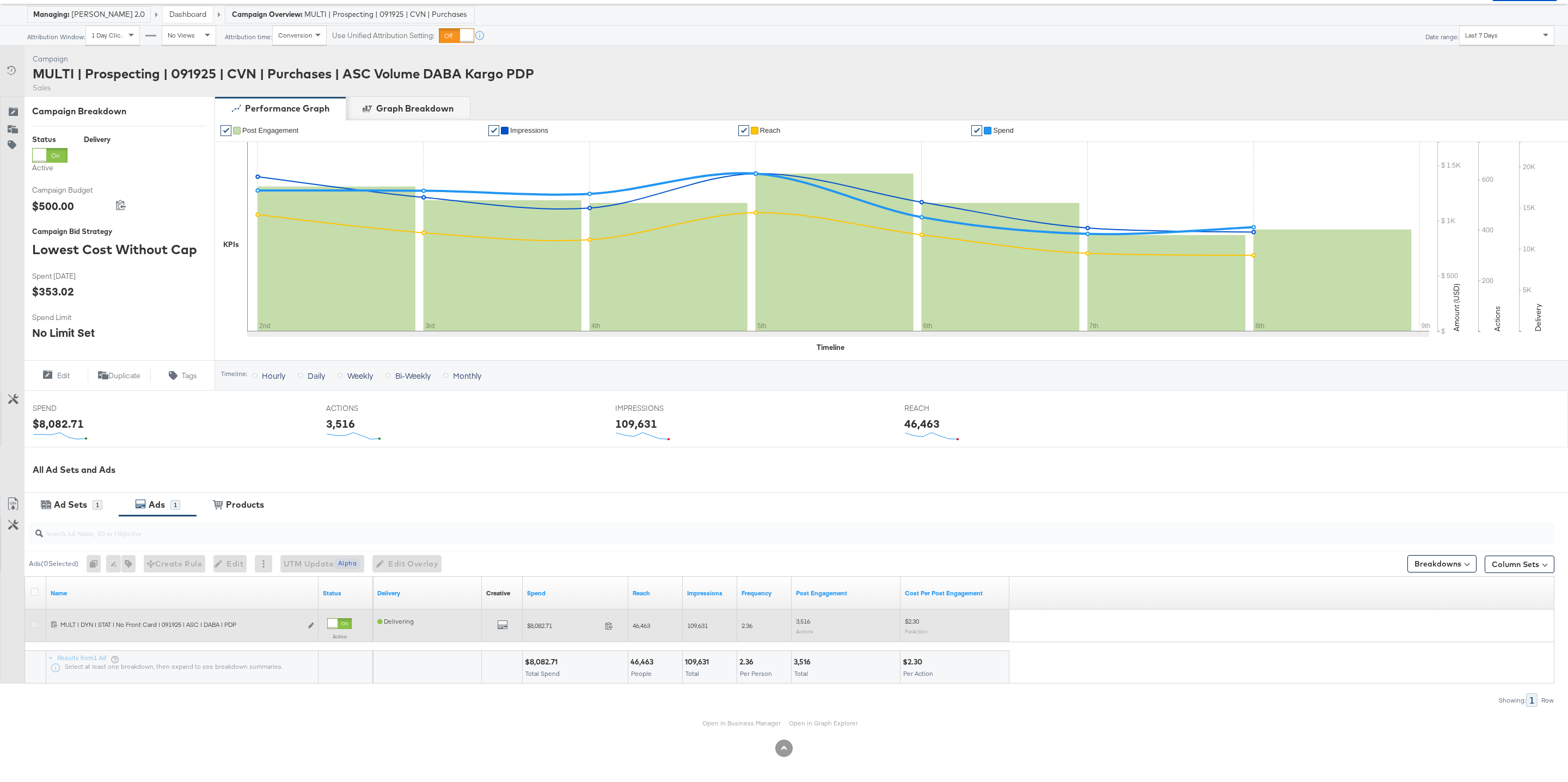
click at [32, 623] on icon at bounding box center [34, 624] width 8 height 8
click at [0, 0] on input "checkbox" at bounding box center [0, 0] width 0 height 0
click at [494, 617] on div "All Previews" at bounding box center [502, 626] width 41 height 22
click at [506, 625] on icon "default" at bounding box center [502, 625] width 11 height 11
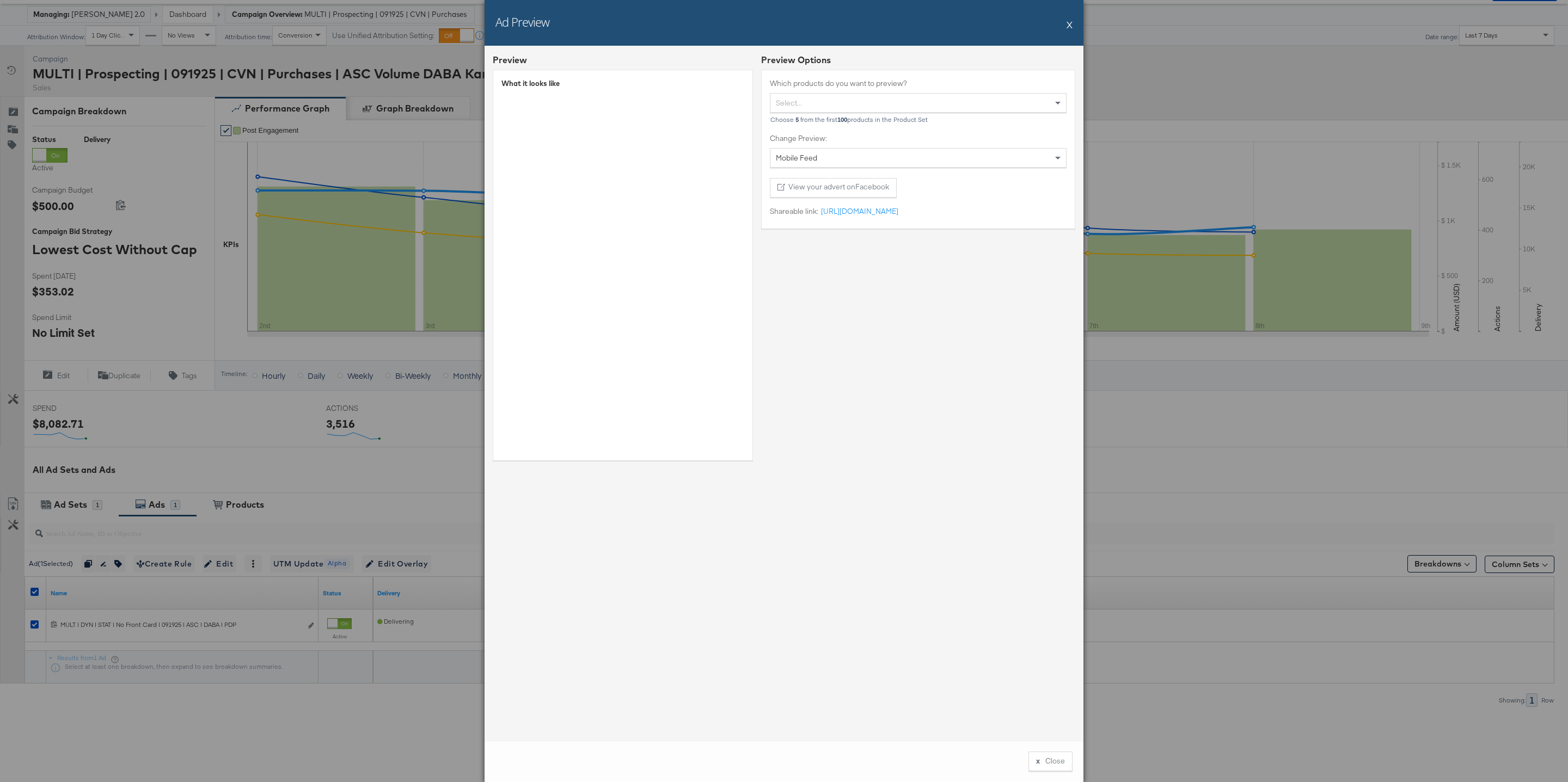
click at [1068, 25] on button "X" at bounding box center [1069, 25] width 6 height 22
